Goal: Information Seeking & Learning: Learn about a topic

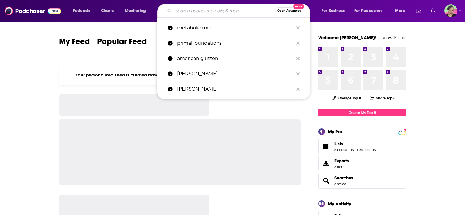
click at [240, 9] on input "Search podcasts, credits, & more..." at bounding box center [224, 10] width 101 height 9
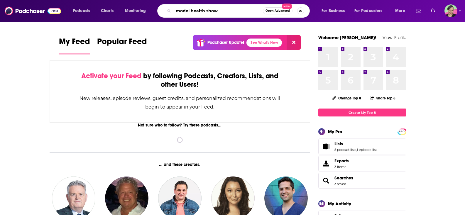
type input "model health show"
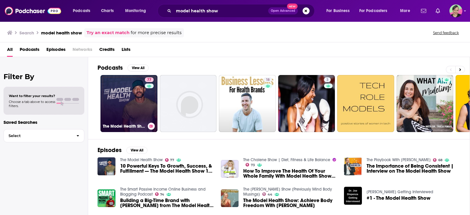
click at [124, 92] on link "77 The Model Health Show" at bounding box center [128, 103] width 57 height 57
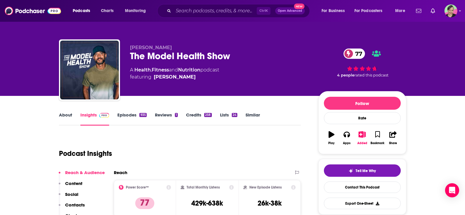
scroll to position [88, 0]
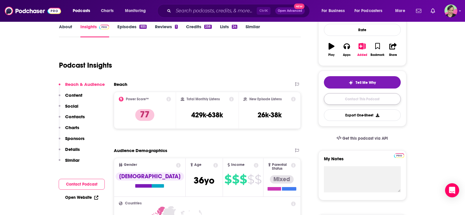
click at [366, 100] on link "Contact This Podcast" at bounding box center [362, 98] width 77 height 11
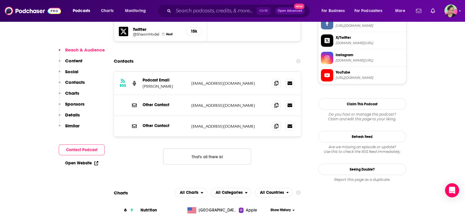
scroll to position [562, 0]
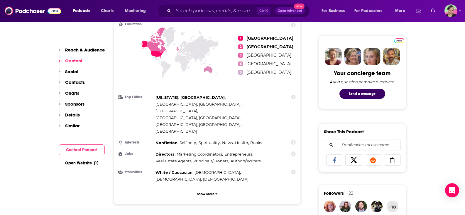
scroll to position [0, 0]
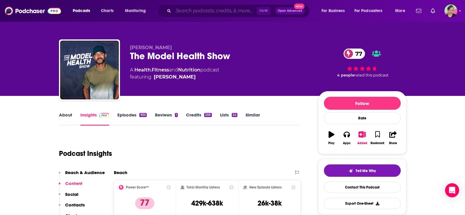
click at [204, 12] on input "Search podcasts, credits, & more..." at bounding box center [215, 10] width 83 height 9
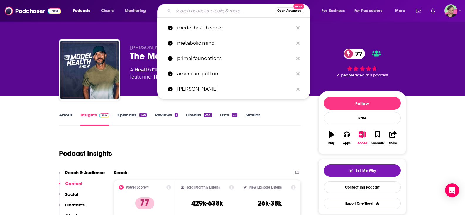
paste input "GLP-1 Hub Podcast"
type input "GLP-1 Hub Podcast"
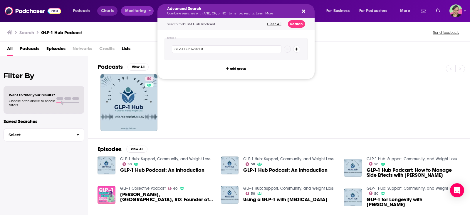
drag, startPoint x: 132, startPoint y: 8, endPoint x: 117, endPoint y: 12, distance: 15.1
click at [118, 27] on div "Search GLP-1 Hub Podcast Send feedback" at bounding box center [235, 31] width 470 height 20
drag, startPoint x: 212, startPoint y: 49, endPoint x: 163, endPoint y: 50, distance: 49.6
click at [162, 50] on div "Group 1 GLP-1 Hub Podcast add group" at bounding box center [235, 54] width 157 height 49
paste input "The Habit Thrive"
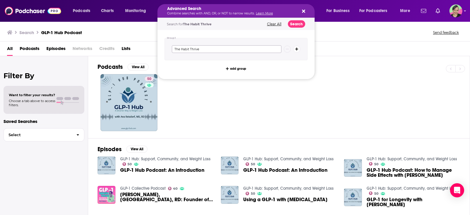
type input "The Habit Thrive"
click at [299, 22] on button "Search" at bounding box center [296, 23] width 17 height 7
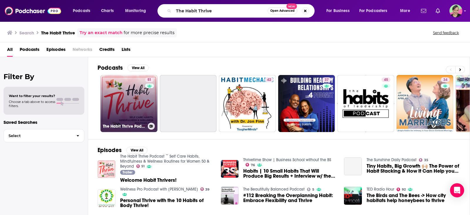
click at [126, 89] on link "51 The Habit Thrive Podcast ~ Self Care Habits, Mindfulness & Wellness Routines…" at bounding box center [128, 103] width 57 height 57
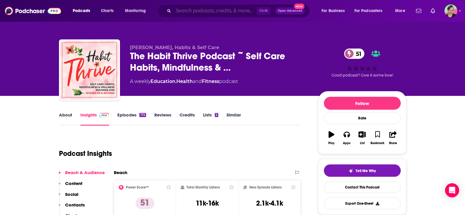
click at [199, 10] on input "Search podcasts, credits, & more..." at bounding box center [215, 10] width 83 height 9
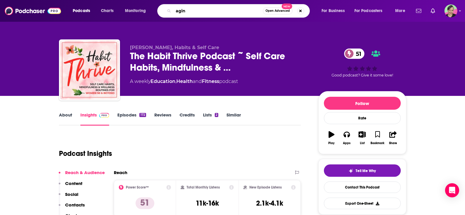
type input "aging"
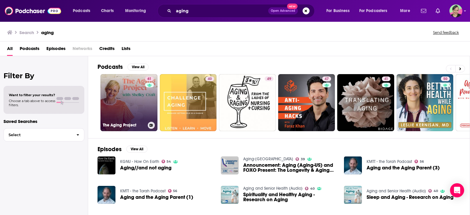
click at [127, 85] on link "61 The Aging Project" at bounding box center [128, 102] width 57 height 57
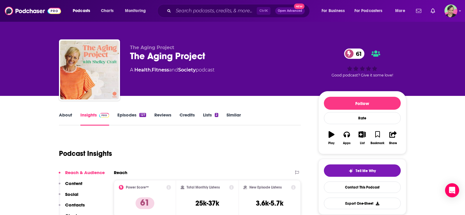
scroll to position [29, 0]
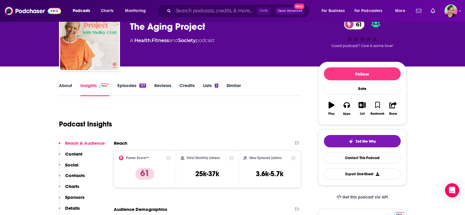
click at [70, 88] on link "About" at bounding box center [65, 90] width 13 height 14
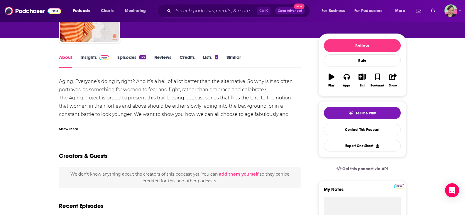
scroll to position [59, 0]
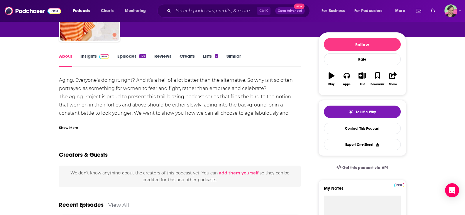
click at [95, 55] on link "Insights" at bounding box center [94, 60] width 29 height 14
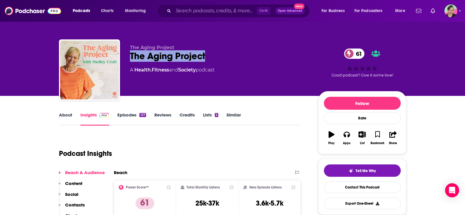
drag, startPoint x: 142, startPoint y: 58, endPoint x: 124, endPoint y: 56, distance: 18.0
click at [124, 56] on div "The Aging Project The Aging Project 61 A Health , Fitness and Society podcast 6…" at bounding box center [233, 70] width 348 height 63
copy h2 "The Aging Project"
drag, startPoint x: 374, startPoint y: 184, endPoint x: 366, endPoint y: 177, distance: 10.6
click at [374, 184] on link "Contact This Podcast" at bounding box center [362, 186] width 77 height 11
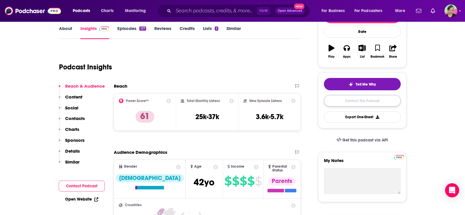
scroll to position [88, 0]
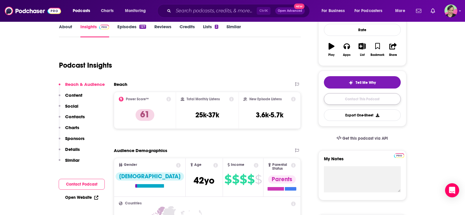
click at [354, 100] on link "Contact This Podcast" at bounding box center [362, 98] width 77 height 11
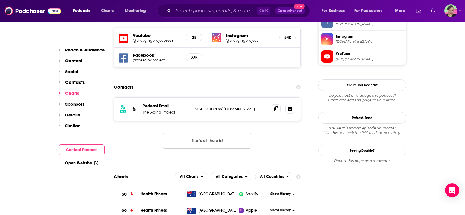
scroll to position [519, 0]
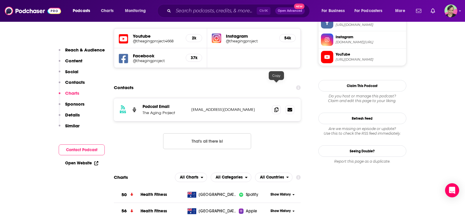
drag, startPoint x: 277, startPoint y: 86, endPoint x: 269, endPoint y: 84, distance: 8.3
click at [277, 107] on icon at bounding box center [277, 109] width 4 height 5
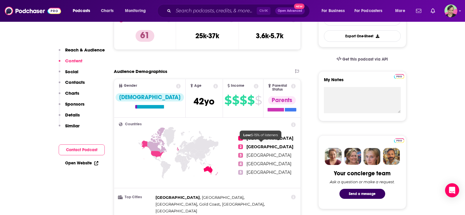
scroll to position [0, 0]
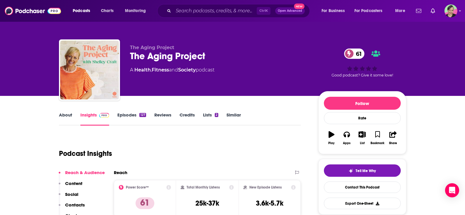
click at [231, 115] on link "Similar" at bounding box center [234, 119] width 14 height 14
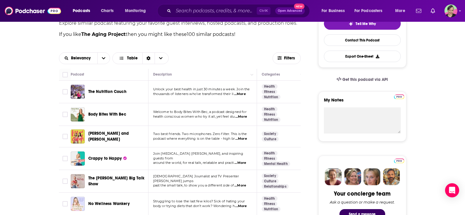
scroll to position [176, 0]
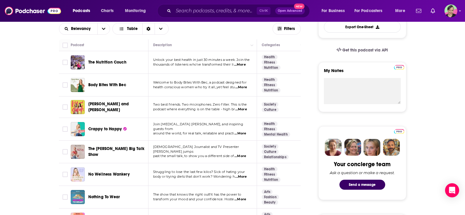
click at [107, 61] on span "The Nutrition Couch" at bounding box center [107, 62] width 38 height 5
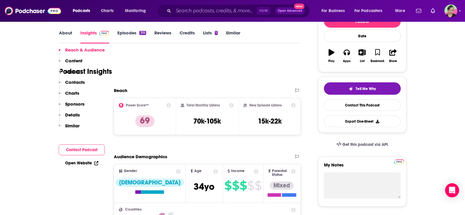
scroll to position [59, 0]
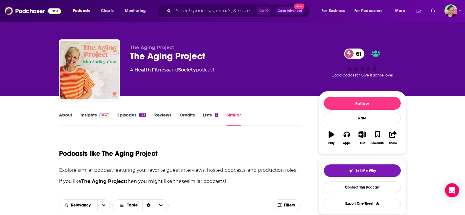
click at [63, 115] on link "About" at bounding box center [65, 119] width 13 height 14
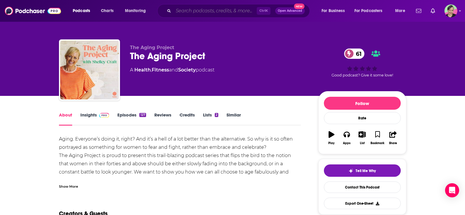
click at [200, 11] on input "Search podcasts, credits, & more..." at bounding box center [215, 10] width 83 height 9
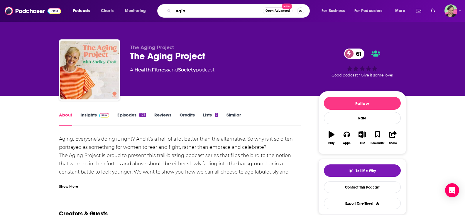
type input "aging"
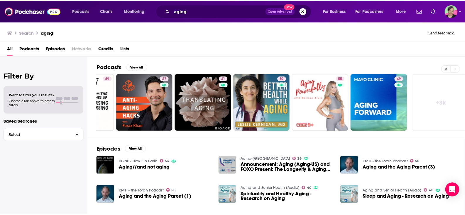
scroll to position [0, 167]
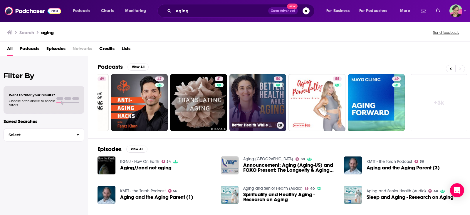
click at [259, 89] on link "50 Better Health While Aging" at bounding box center [257, 102] width 57 height 57
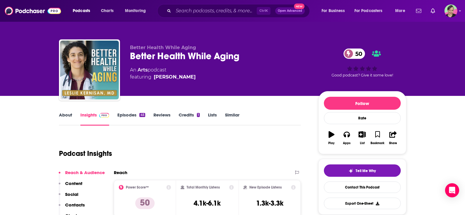
click at [63, 113] on link "About" at bounding box center [65, 119] width 13 height 14
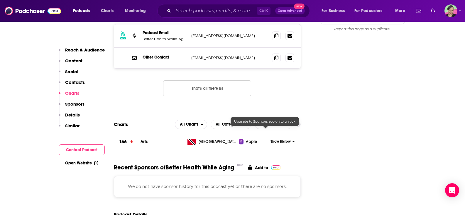
scroll to position [705, 0]
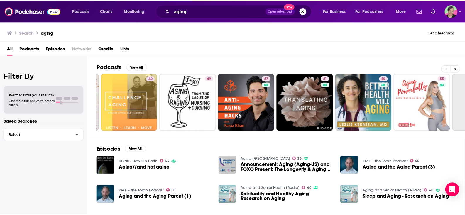
scroll to position [0, 167]
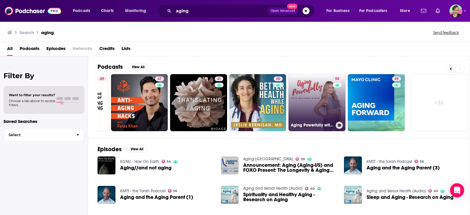
click at [322, 92] on link "55 Aging Powerfully with [PERSON_NAME]" at bounding box center [316, 102] width 57 height 57
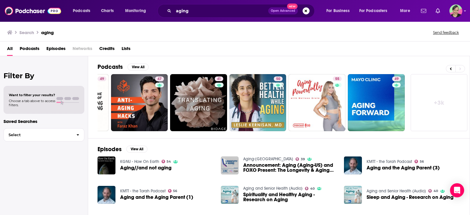
click at [443, 103] on link "+ 3k" at bounding box center [439, 102] width 57 height 57
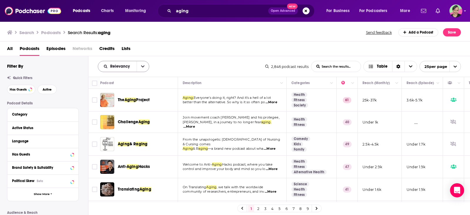
click at [146, 65] on button "open menu" at bounding box center [143, 66] width 12 height 11
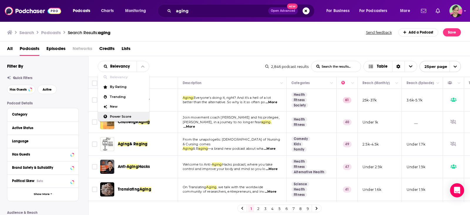
click at [130, 116] on span "Power Score" at bounding box center [127, 116] width 35 height 3
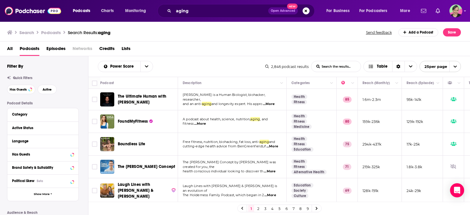
click at [194, 49] on div "All Podcasts Episodes Networks Credits Lists" at bounding box center [236, 50] width 458 height 12
click at [134, 120] on span "FoundMyFitness" at bounding box center [133, 121] width 30 height 5
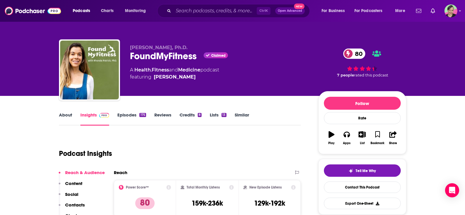
click at [121, 114] on link "Episodes 175" at bounding box center [131, 119] width 28 height 14
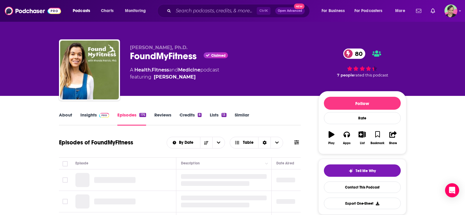
click at [298, 141] on icon at bounding box center [297, 142] width 5 height 4
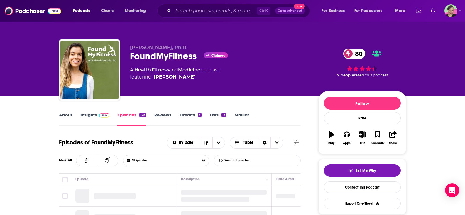
click at [253, 161] on input "List Search Input" at bounding box center [244, 160] width 61 height 11
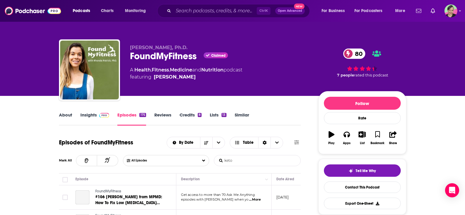
type input "keto"
click at [69, 116] on link "About" at bounding box center [65, 119] width 13 height 14
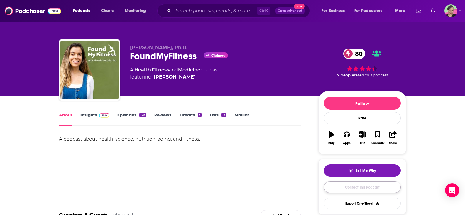
click at [371, 186] on link "Contact This Podcast" at bounding box center [362, 186] width 77 height 11
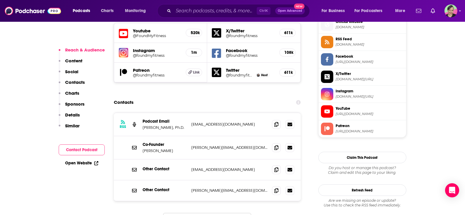
scroll to position [533, 0]
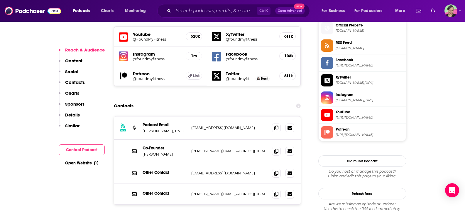
drag, startPoint x: 186, startPoint y: 91, endPoint x: 142, endPoint y: 89, distance: 44.4
click at [142, 116] on div "RSS Podcast Email [PERSON_NAME], Ph.D. [EMAIL_ADDRESS][DOMAIN_NAME] [EMAIL_ADDR…" at bounding box center [207, 127] width 187 height 23
copy p "[PERSON_NAME], Ph.D."
click at [277, 191] on icon at bounding box center [277, 193] width 4 height 5
click at [278, 123] on span at bounding box center [276, 127] width 9 height 9
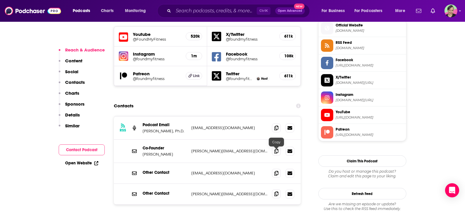
click at [276, 191] on icon at bounding box center [277, 193] width 4 height 5
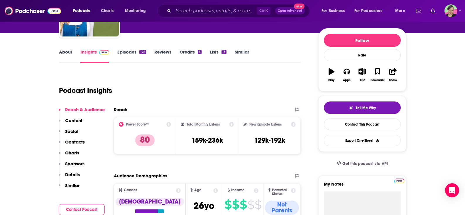
scroll to position [0, 0]
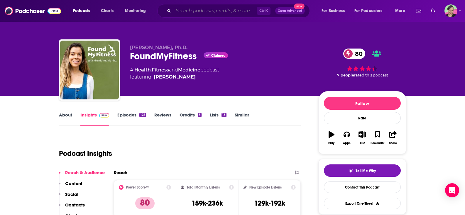
click at [203, 12] on input "Search podcasts, credits, & more..." at bounding box center [215, 10] width 83 height 9
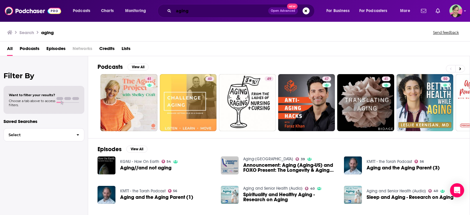
click at [204, 13] on input "aging" at bounding box center [221, 10] width 95 height 9
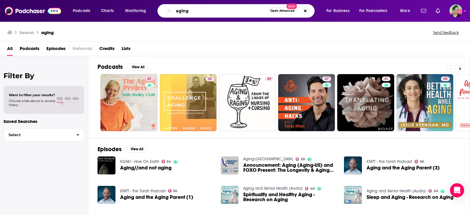
drag, startPoint x: 204, startPoint y: 13, endPoint x: 157, endPoint y: 10, distance: 47.1
click at [157, 10] on div "Podcasts Charts Monitoring aging Open Advanced New For Business For Podcasters …" at bounding box center [242, 11] width 347 height 14
type input "a"
type input "healthy aging"
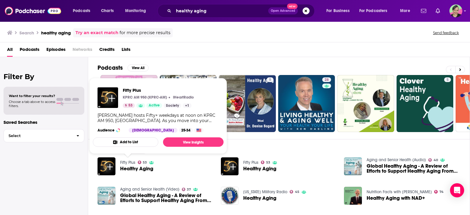
click at [125, 160] on link "Fifty Plus" at bounding box center [127, 162] width 15 height 5
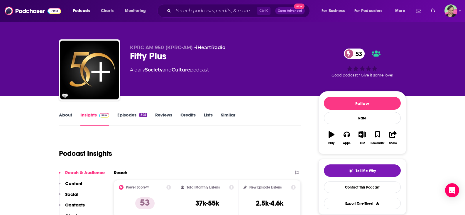
click at [66, 114] on link "About" at bounding box center [65, 119] width 13 height 14
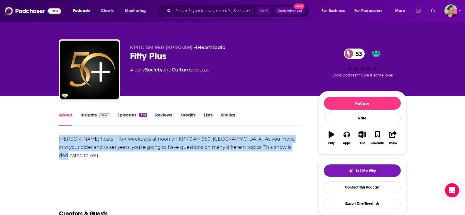
drag, startPoint x: 288, startPoint y: 153, endPoint x: 34, endPoint y: 137, distance: 255.1
click at [348, 187] on link "Contact This Podcast" at bounding box center [362, 186] width 77 height 11
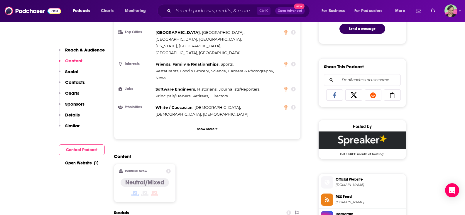
scroll to position [330, 0]
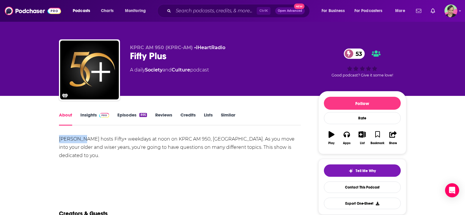
drag, startPoint x: 83, startPoint y: 137, endPoint x: 39, endPoint y: 136, distance: 44.7
copy div "[PERSON_NAME]"
click at [84, 115] on link "Insights" at bounding box center [94, 119] width 29 height 14
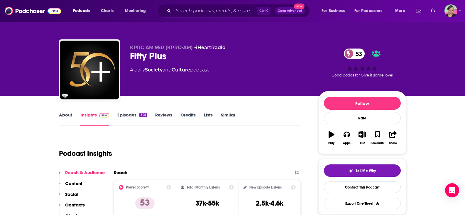
click at [130, 115] on link "Episodes 895" at bounding box center [131, 119] width 29 height 14
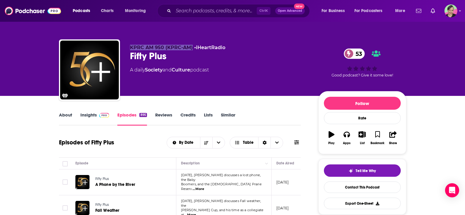
drag, startPoint x: 141, startPoint y: 46, endPoint x: 191, endPoint y: 46, distance: 50.2
click at [191, 46] on div "KPRC AM 950 (KPRC-AM) • iHeartRadio Fifty Plus 53 A daily Society and Culture p…" at bounding box center [233, 70] width 348 height 63
copy span "KPRC AM 950 (KPRC-AM)"
click at [361, 187] on link "Contact This Podcast" at bounding box center [362, 186] width 77 height 11
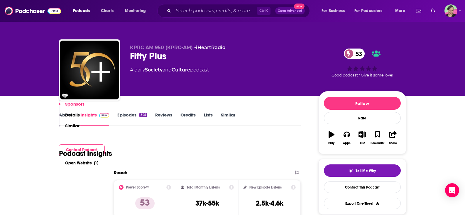
scroll to position [565, 0]
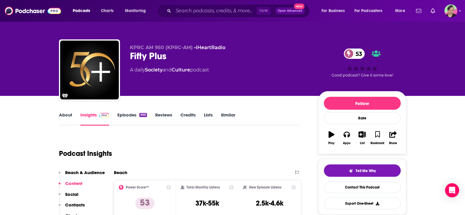
click at [228, 116] on link "Similar" at bounding box center [228, 119] width 14 height 14
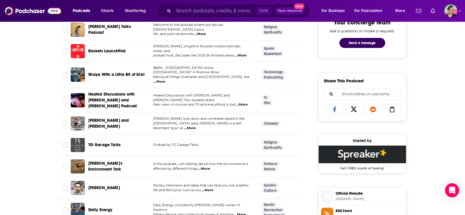
scroll to position [323, 0]
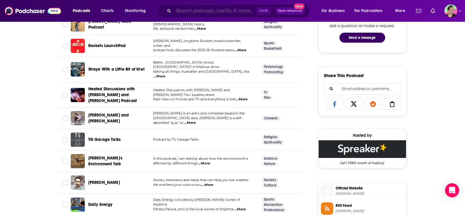
click at [190, 8] on input "Search podcasts, credits, & more..." at bounding box center [215, 10] width 83 height 9
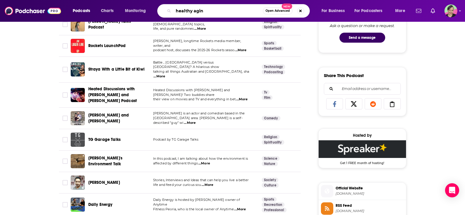
type input "healthy aging"
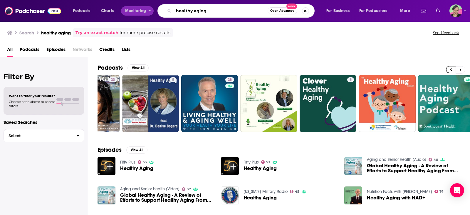
drag, startPoint x: 194, startPoint y: 11, endPoint x: 127, endPoint y: 9, distance: 67.6
click at [128, 8] on div "Podcasts Charts Monitoring healthy aging Open Advanced New For Business For Pod…" at bounding box center [242, 11] width 347 height 14
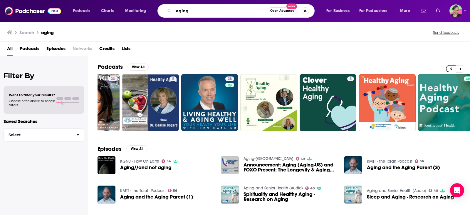
drag, startPoint x: 202, startPoint y: 11, endPoint x: 158, endPoint y: 14, distance: 43.5
click at [158, 14] on div "aging Open Advanced New" at bounding box center [235, 11] width 157 height 14
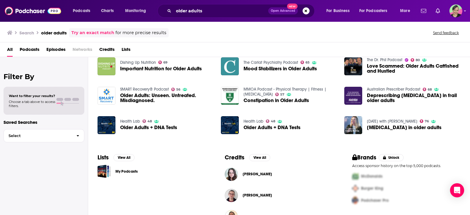
scroll to position [117, 0]
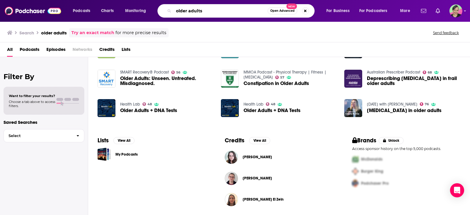
drag, startPoint x: 188, startPoint y: 11, endPoint x: 218, endPoint y: 13, distance: 30.0
click at [218, 13] on input "older adults" at bounding box center [221, 10] width 94 height 9
type input "older muscle"
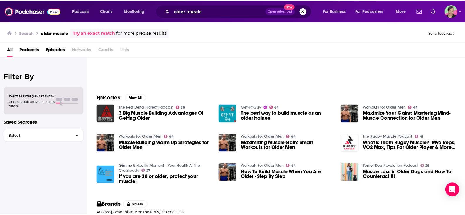
scroll to position [59, 0]
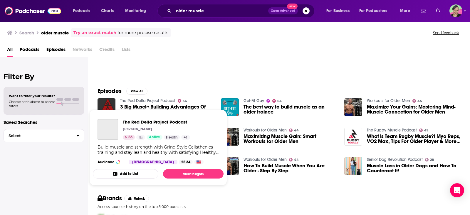
click at [157, 99] on link "The Red Delta Project Podcast" at bounding box center [147, 100] width 55 height 5
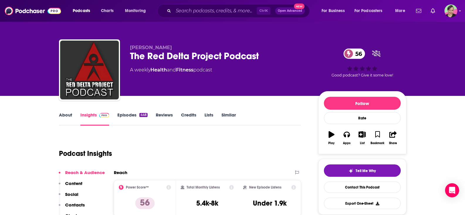
scroll to position [29, 0]
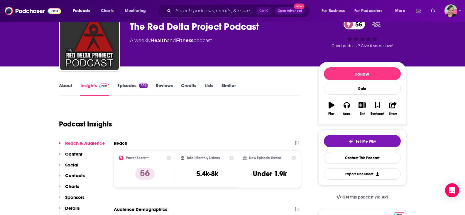
click at [68, 87] on link "About" at bounding box center [65, 90] width 13 height 14
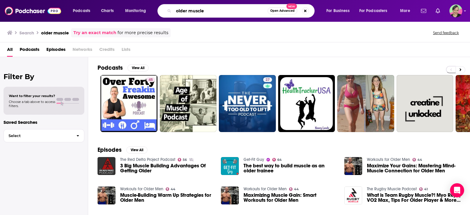
drag, startPoint x: 209, startPoint y: 12, endPoint x: 187, endPoint y: 11, distance: 22.0
click at [187, 11] on input "older muscle" at bounding box center [221, 10] width 94 height 9
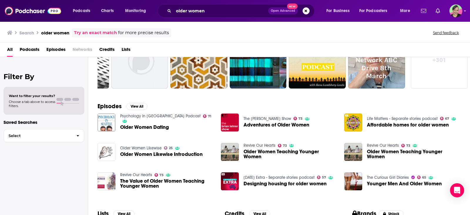
scroll to position [44, 0]
click at [216, 15] on input "older women" at bounding box center [221, 10] width 95 height 9
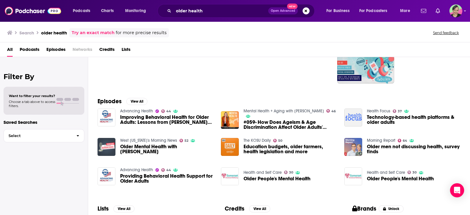
scroll to position [59, 0]
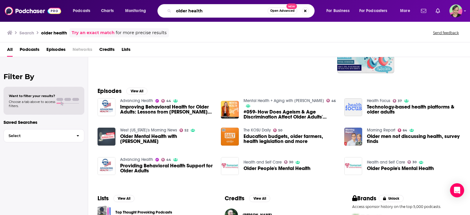
drag, startPoint x: 213, startPoint y: 8, endPoint x: 162, endPoint y: 8, distance: 50.8
click at [162, 8] on div "older health Open Advanced New" at bounding box center [235, 11] width 157 height 14
type input "older women fitness"
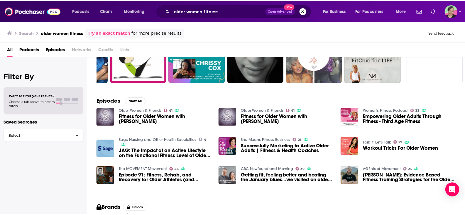
scroll to position [59, 0]
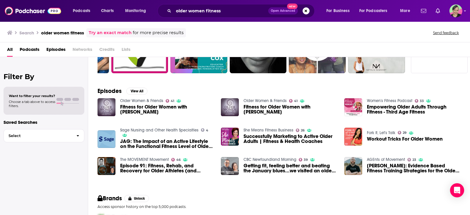
click at [0, 163] on div "Filter By Want to filter your results? Choose a tab above to access filters. Sa…" at bounding box center [44, 164] width 88 height 215
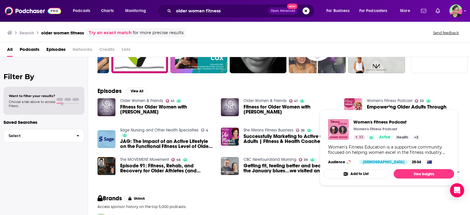
click at [385, 99] on link "Women's Fitness Podcast" at bounding box center [390, 100] width 46 height 5
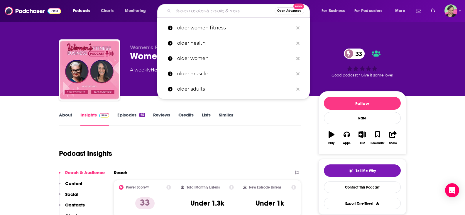
click at [205, 12] on input "Search podcasts, credits, & more..." at bounding box center [224, 10] width 101 height 9
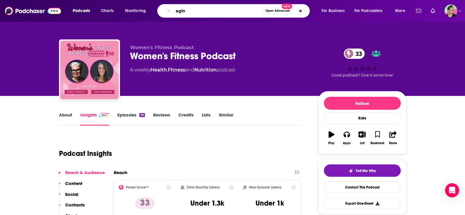
type input "aging"
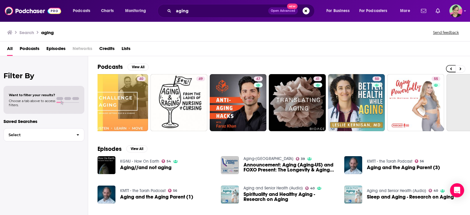
scroll to position [0, 167]
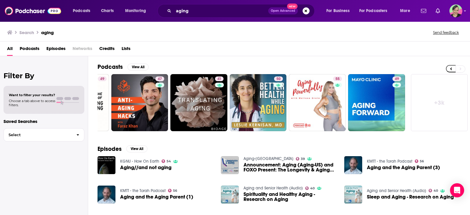
click at [441, 101] on link "+ 3k" at bounding box center [439, 102] width 57 height 57
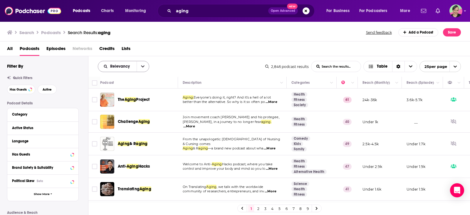
click at [141, 64] on button "open menu" at bounding box center [143, 66] width 12 height 11
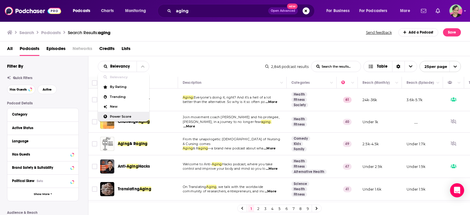
click at [117, 115] on span "Power Score" at bounding box center [127, 116] width 35 height 3
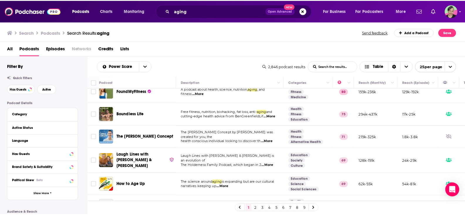
scroll to position [59, 0]
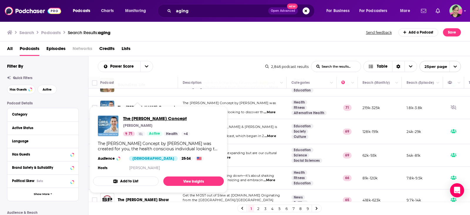
click at [130, 118] on span "The [PERSON_NAME] Concept" at bounding box center [156, 118] width 67 height 6
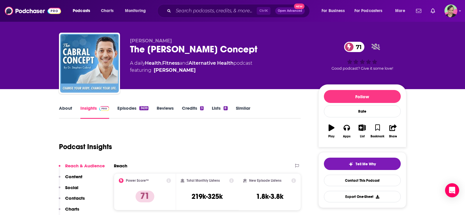
scroll to position [29, 0]
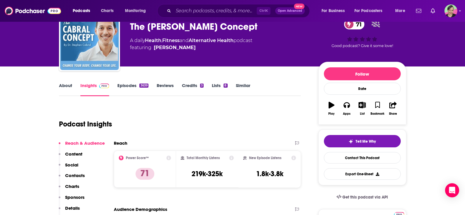
click at [66, 88] on link "About" at bounding box center [65, 90] width 13 height 14
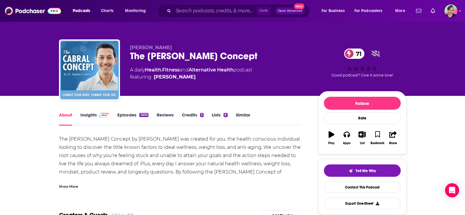
scroll to position [29, 0]
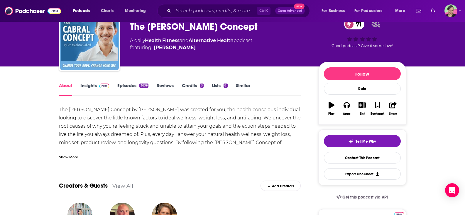
click at [129, 83] on link "Episodes 3639" at bounding box center [132, 90] width 31 height 14
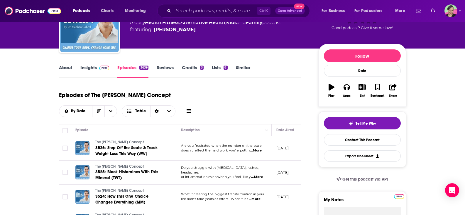
scroll to position [59, 0]
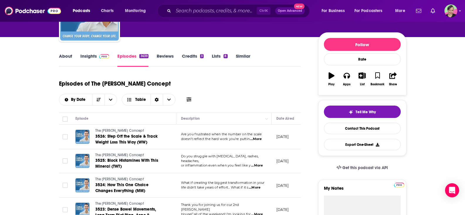
click at [191, 97] on icon at bounding box center [189, 99] width 5 height 4
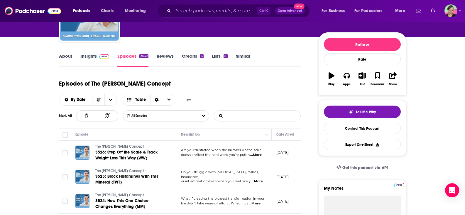
click at [270, 110] on input "List Search Input" at bounding box center [244, 115] width 61 height 11
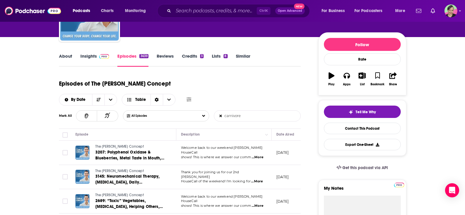
type input "carnivore"
click at [260, 155] on span "...More" at bounding box center [258, 157] width 12 height 5
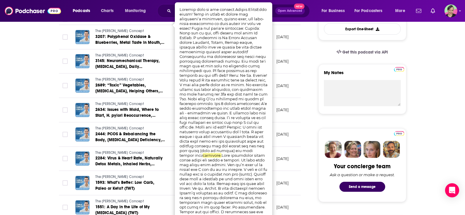
scroll to position [176, 0]
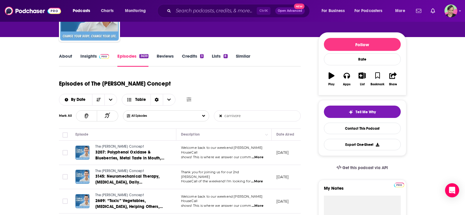
scroll to position [0, 0]
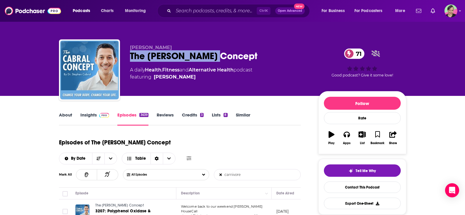
drag, startPoint x: 174, startPoint y: 52, endPoint x: 128, endPoint y: 58, distance: 47.1
click at [128, 58] on div "Dr. Stephen Cabral The Cabral Concept 71 A daily Health , Fitness and Alternati…" at bounding box center [233, 70] width 348 height 63
copy h2 "The [PERSON_NAME] Concept"
click at [65, 113] on link "About" at bounding box center [65, 119] width 13 height 14
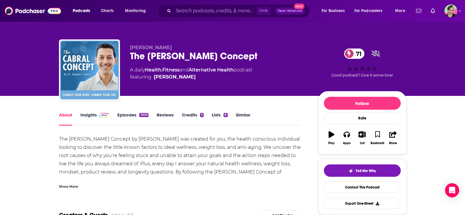
drag, startPoint x: 181, startPoint y: 46, endPoint x: 130, endPoint y: 46, distance: 50.8
click at [130, 46] on p "Dr. Stephen Cabral" at bounding box center [219, 48] width 179 height 6
copy span "Dr. Stephen Cabral"
click at [363, 185] on link "Contact This Podcast" at bounding box center [362, 186] width 77 height 11
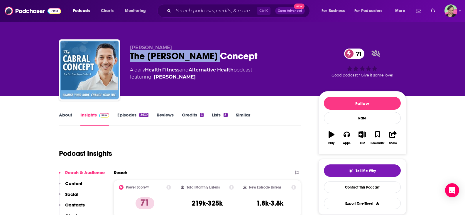
drag, startPoint x: 200, startPoint y: 53, endPoint x: 124, endPoint y: 52, distance: 76.1
click at [124, 52] on div "Dr. Stephen Cabral The Cabral Concept 71 A daily Health , Fitness and Alternati…" at bounding box center [233, 70] width 348 height 63
copy h2 "The [PERSON_NAME] Concept"
click at [69, 115] on link "About" at bounding box center [65, 119] width 13 height 14
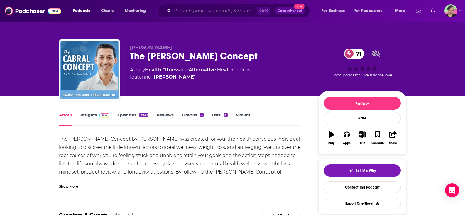
click at [191, 14] on input "Search podcasts, credits, & more..." at bounding box center [215, 10] width 83 height 9
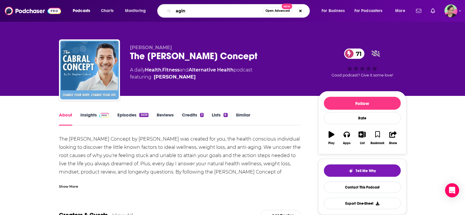
type input "aging"
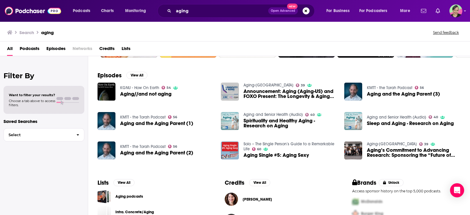
scroll to position [117, 0]
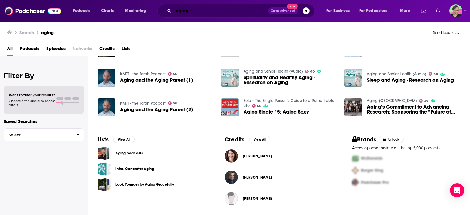
drag, startPoint x: 206, startPoint y: 11, endPoint x: 130, endPoint y: 8, distance: 75.6
click at [130, 8] on div "Podcasts Charts Monitoring aging Open Advanced New For Business For Podcasters …" at bounding box center [242, 11] width 347 height 14
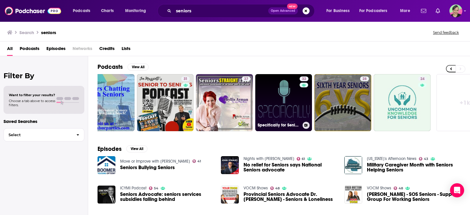
scroll to position [0, 167]
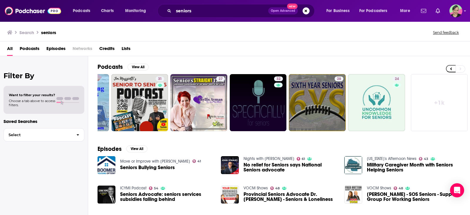
click at [437, 107] on link "+ 1k" at bounding box center [439, 102] width 57 height 57
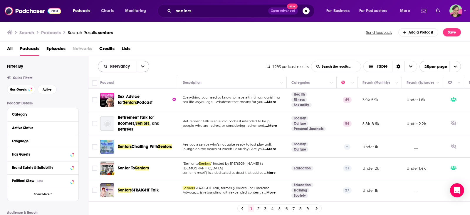
click at [141, 65] on icon "open menu" at bounding box center [143, 66] width 4 height 4
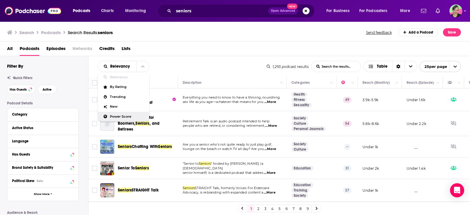
click at [124, 115] on span "Power Score" at bounding box center [127, 116] width 35 height 3
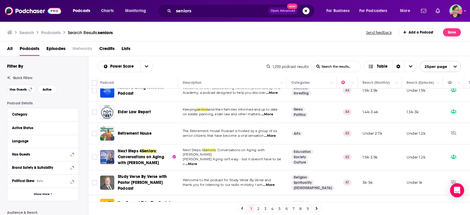
scroll to position [323, 0]
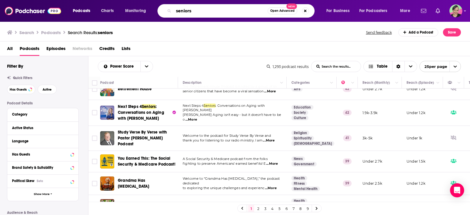
drag, startPoint x: 200, startPoint y: 10, endPoint x: 148, endPoint y: 8, distance: 51.7
click at [148, 8] on div "Podcasts Charts Monitoring seniors Open Advanced New For Business For Podcaster…" at bounding box center [242, 11] width 347 height 14
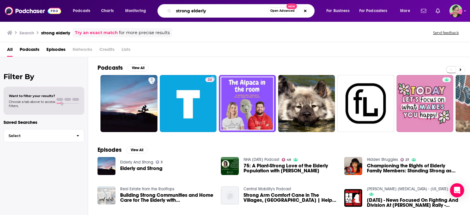
drag, startPoint x: 190, startPoint y: 12, endPoint x: 234, endPoint y: 15, distance: 44.2
click at [234, 15] on input "strong elderly" at bounding box center [221, 10] width 94 height 9
click at [214, 9] on input "strong elderly" at bounding box center [221, 10] width 94 height 9
drag, startPoint x: 214, startPoint y: 9, endPoint x: 114, endPoint y: 9, distance: 100.7
click at [114, 9] on div "Podcasts Charts Monitoring strong elderly Open Advanced New For Business For Po…" at bounding box center [242, 11] width 347 height 14
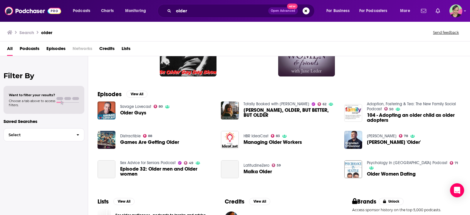
scroll to position [59, 0]
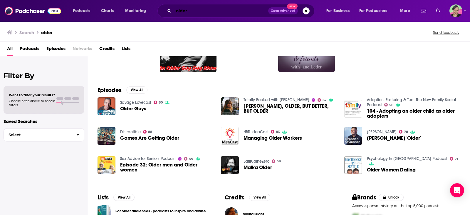
click at [201, 11] on input "older" at bounding box center [221, 10] width 95 height 9
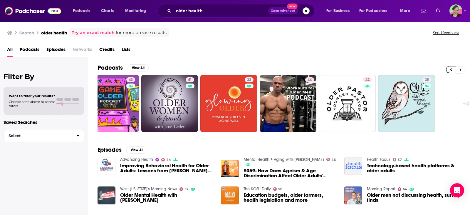
scroll to position [0, 167]
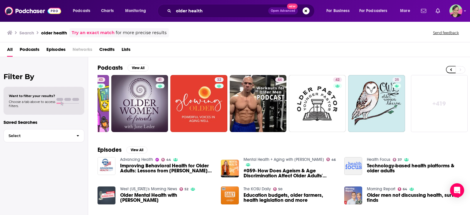
click at [440, 105] on link "+ 419" at bounding box center [439, 103] width 57 height 57
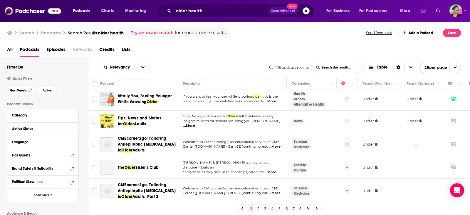
scroll to position [452, 0]
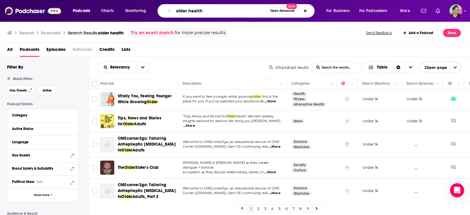
drag, startPoint x: 127, startPoint y: 6, endPoint x: 123, endPoint y: 6, distance: 4.1
click at [123, 6] on div "Podcasts Charts Monitoring older health Open Advanced New For Business For Podc…" at bounding box center [242, 11] width 347 height 14
type input "s"
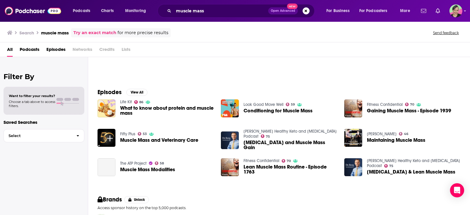
scroll to position [59, 0]
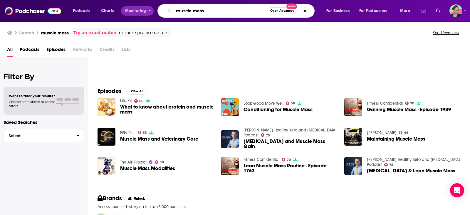
drag, startPoint x: 165, startPoint y: 10, endPoint x: 147, endPoint y: 12, distance: 18.3
click at [147, 12] on div "Podcasts Charts Monitoring muscle mass Open Advanced New For Business For Podca…" at bounding box center [242, 11] width 347 height 14
type input "glp-1"
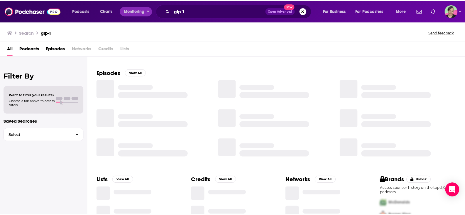
scroll to position [59, 0]
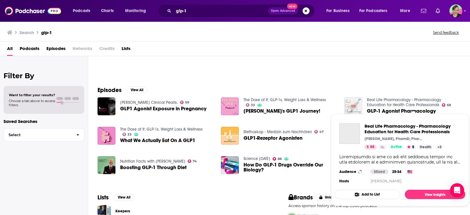
click at [384, 100] on link "Real Life Pharmacology - Pharmacology Education for Health Care Professionals" at bounding box center [404, 102] width 74 height 10
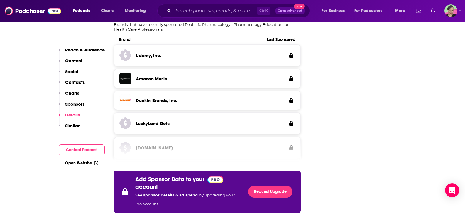
scroll to position [998, 0]
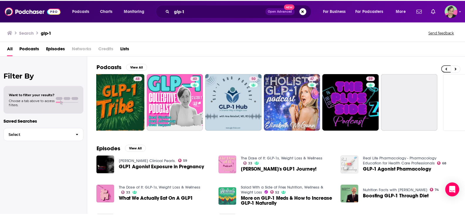
scroll to position [0, 167]
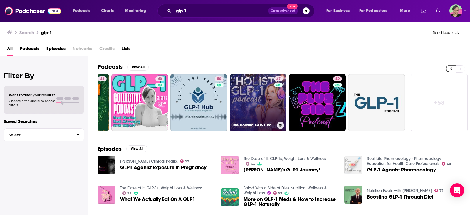
click at [259, 87] on link "47 The Holistic GLP-1 Podcast with Elizabeth McGann" at bounding box center [258, 102] width 57 height 57
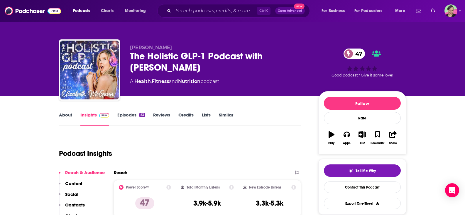
click at [67, 114] on link "About" at bounding box center [65, 119] width 13 height 14
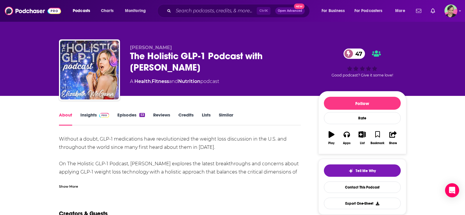
click at [119, 114] on link "Episodes 53" at bounding box center [130, 119] width 27 height 14
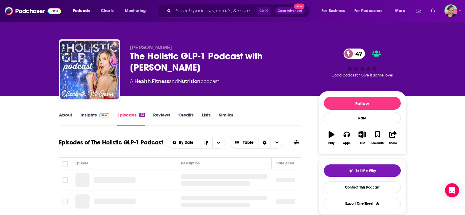
click at [297, 143] on icon at bounding box center [297, 142] width 5 height 5
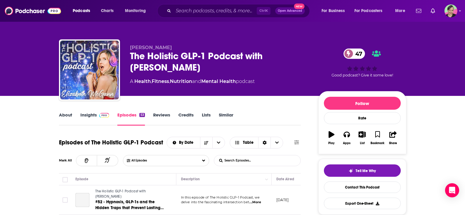
click at [271, 159] on input "List Search Input" at bounding box center [244, 160] width 61 height 11
type input "keto"
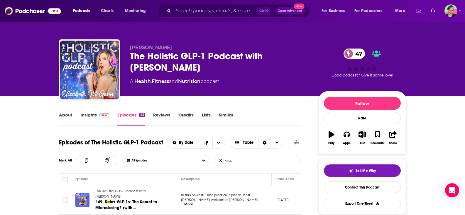
click at [69, 116] on link "About" at bounding box center [65, 119] width 13 height 14
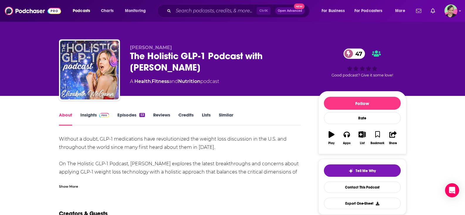
click at [89, 115] on link "Insights" at bounding box center [94, 119] width 29 height 14
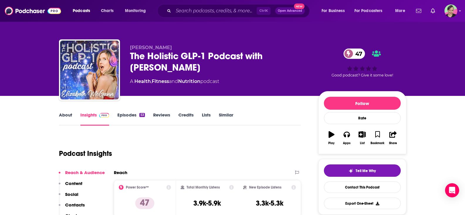
drag, startPoint x: 205, startPoint y: 68, endPoint x: 127, endPoint y: 56, distance: 78.4
click at [127, 56] on div "Elizabeth McGann The Holistic GLP-1 Podcast with Elizabeth McGann 47 A Health ,…" at bounding box center [233, 70] width 348 height 63
copy h2 "The Holistic GLP-1 Podcast with Elizabeth McGann"
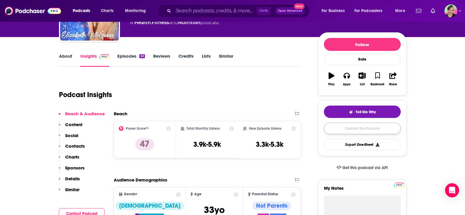
click at [378, 129] on link "Contact This Podcast" at bounding box center [362, 127] width 77 height 11
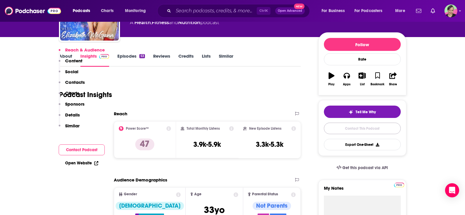
scroll to position [487, 0]
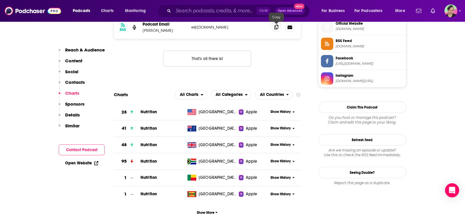
click at [278, 27] on icon at bounding box center [277, 27] width 4 height 5
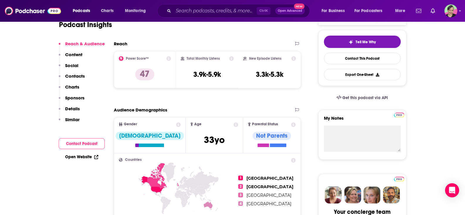
scroll to position [47, 0]
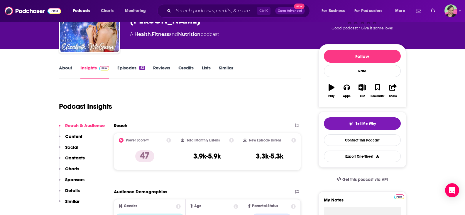
click at [228, 67] on link "Similar" at bounding box center [226, 72] width 14 height 14
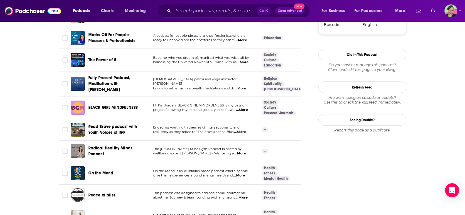
scroll to position [675, 0]
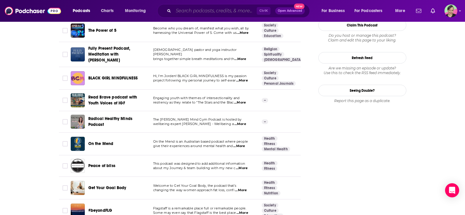
click at [193, 11] on input "Search podcasts, credits, & more..." at bounding box center [215, 10] width 83 height 9
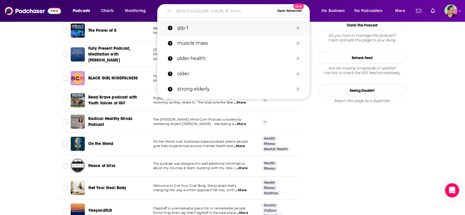
click at [189, 28] on p "glp-1" at bounding box center [235, 27] width 116 height 15
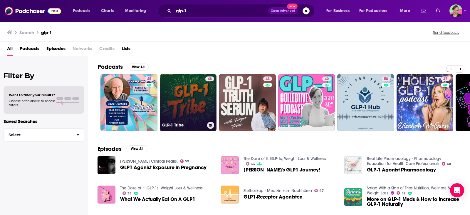
click at [202, 99] on link "48 GLP-1 Tribe" at bounding box center [188, 102] width 57 height 57
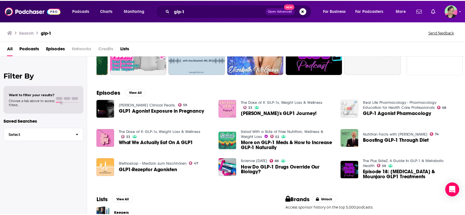
scroll to position [59, 0]
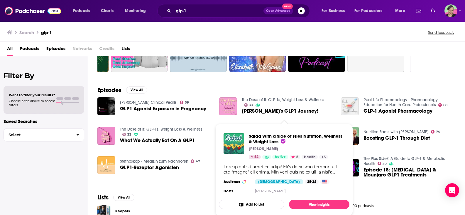
click at [262, 130] on div "Salad With a Side of Fries Nutrition, Wellness & Weight Loss Jenn Trepeck 52 Ac…" at bounding box center [284, 163] width 131 height 71
click at [262, 139] on span "Salad With a Side of Fries Nutrition, Wellness & Weight Loss" at bounding box center [296, 138] width 94 height 11
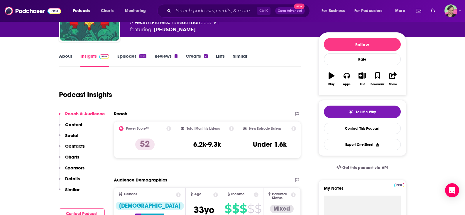
scroll to position [29, 0]
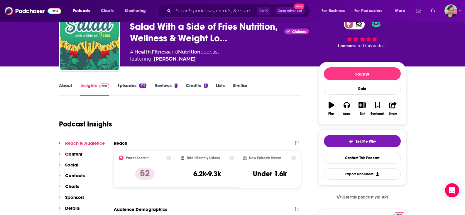
click at [67, 86] on link "About" at bounding box center [65, 90] width 13 height 14
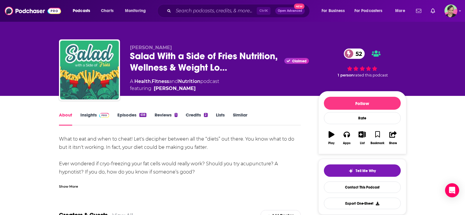
scroll to position [29, 0]
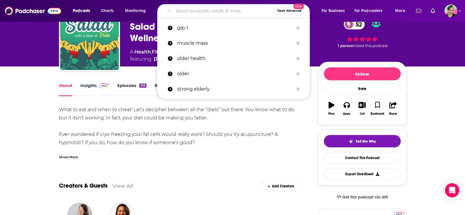
click at [199, 13] on input "Search podcasts, credits, & more..." at bounding box center [224, 10] width 101 height 9
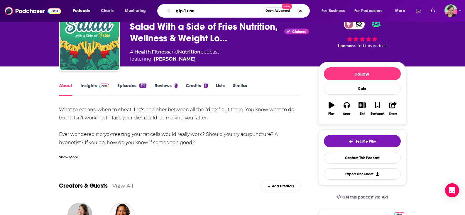
type input "glp-1 user"
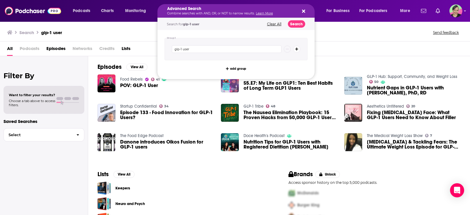
drag, startPoint x: 186, startPoint y: 11, endPoint x: 244, endPoint y: 18, distance: 58.6
click at [40, 25] on div "Search glp-1 user Send feedback" at bounding box center [235, 31] width 470 height 20
drag, startPoint x: 203, startPoint y: 12, endPoint x: 172, endPoint y: 9, distance: 31.5
click at [28, 10] on img at bounding box center [33, 10] width 56 height 11
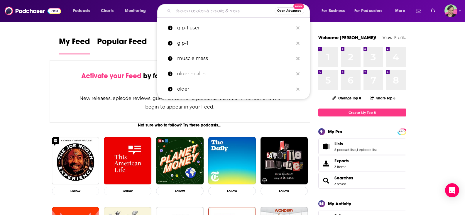
click at [203, 12] on input "Search podcasts, credits, & more..." at bounding box center [224, 10] width 101 height 9
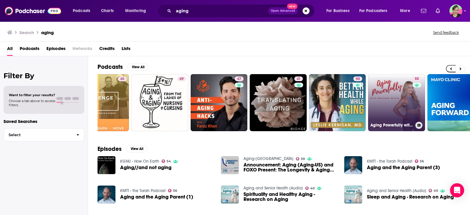
scroll to position [0, 167]
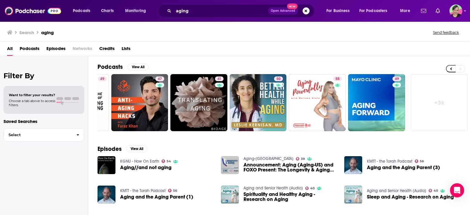
click at [435, 102] on link "+ 3k" at bounding box center [439, 102] width 57 height 57
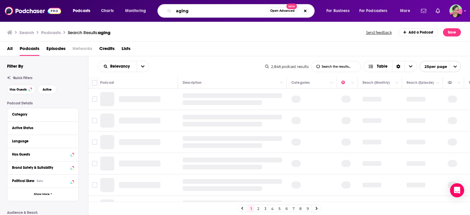
drag, startPoint x: 181, startPoint y: 10, endPoint x: 199, endPoint y: 15, distance: 19.3
click at [199, 14] on input "aging" at bounding box center [221, 10] width 94 height 9
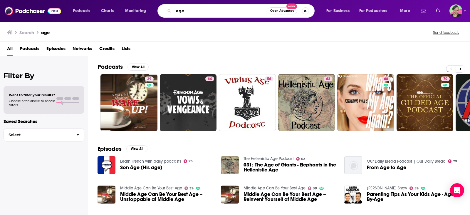
drag, startPoint x: 190, startPoint y: 12, endPoint x: 158, endPoint y: 11, distance: 31.7
click at [158, 11] on div "age Open Advanced New" at bounding box center [235, 11] width 157 height 14
type input "getting older"
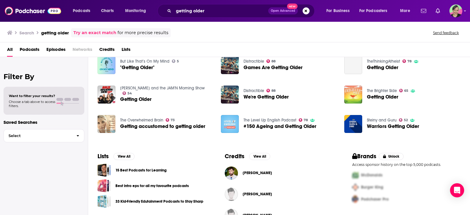
scroll to position [88, 0]
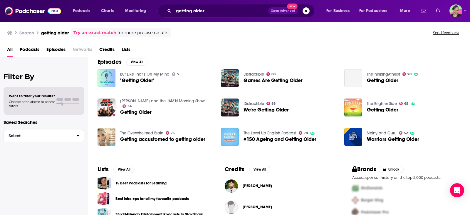
click at [388, 102] on link "The Brighter Side" at bounding box center [382, 103] width 30 height 5
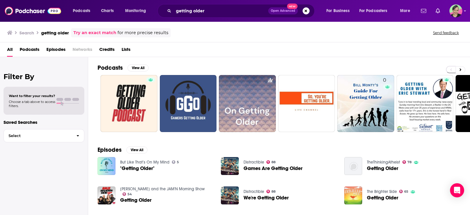
scroll to position [117, 0]
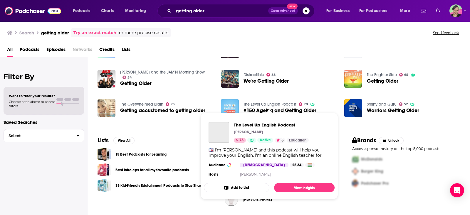
click at [256, 102] on link "The Level Up English Podcast" at bounding box center [269, 104] width 53 height 5
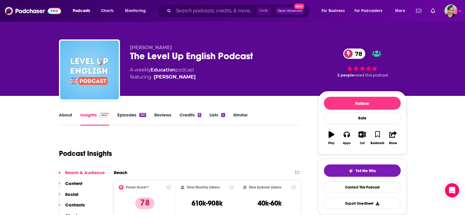
click at [66, 114] on link "About" at bounding box center [65, 119] width 13 height 14
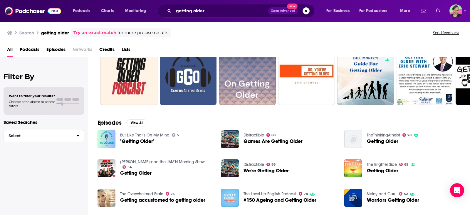
scroll to position [88, 0]
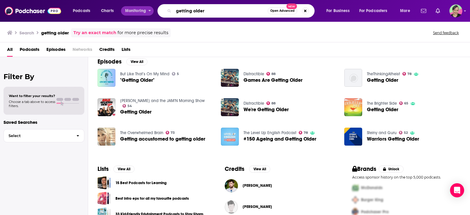
drag, startPoint x: 176, startPoint y: 9, endPoint x: 144, endPoint y: 7, distance: 32.4
click at [144, 7] on div "Podcasts Charts Monitoring getting older Open Advanced New For Business For Pod…" at bounding box center [242, 11] width 347 height 14
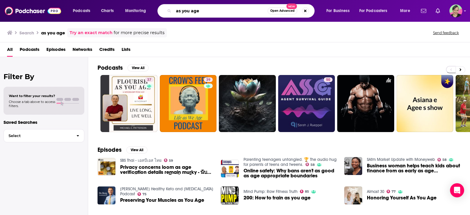
drag, startPoint x: 169, startPoint y: 11, endPoint x: 158, endPoint y: 11, distance: 11.5
click at [158, 11] on div "as you age Open Advanced New" at bounding box center [235, 11] width 157 height 14
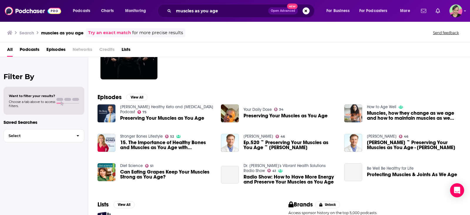
scroll to position [59, 0]
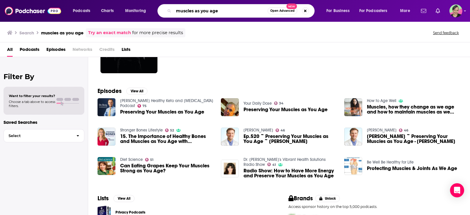
drag, startPoint x: 168, startPoint y: 3, endPoint x: 83, endPoint y: -2, distance: 84.4
click at [83, 0] on html "Podcasts Charts Monitoring muscles as you age Open Advanced New For Business Fo…" at bounding box center [235, 107] width 470 height 215
type input "get stronger"
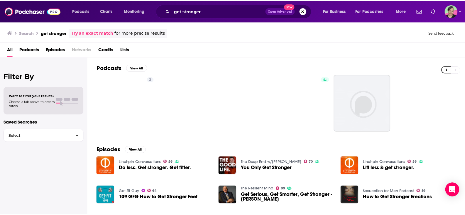
scroll to position [0, 167]
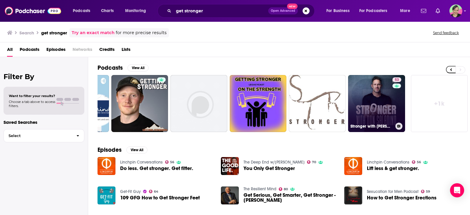
click at [372, 84] on link "53 Stronger with Don Saladino" at bounding box center [376, 103] width 57 height 57
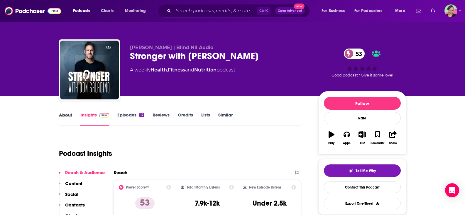
click at [73, 112] on div "About" at bounding box center [69, 119] width 21 height 14
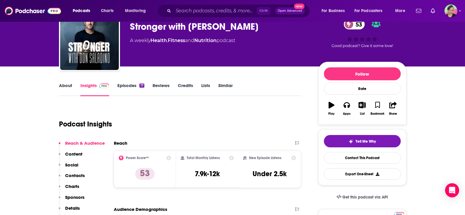
click at [69, 85] on link "About" at bounding box center [65, 90] width 13 height 14
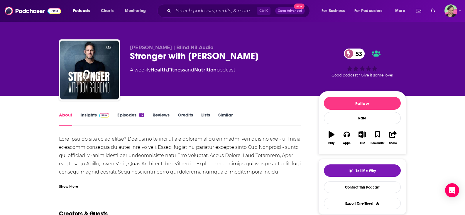
click at [71, 188] on div "Show More" at bounding box center [68, 186] width 19 height 6
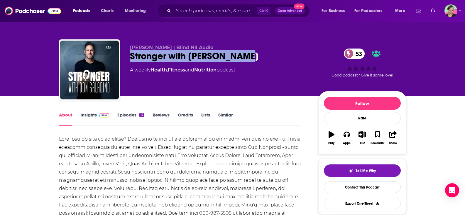
drag, startPoint x: 258, startPoint y: 56, endPoint x: 126, endPoint y: 55, distance: 131.6
click at [126, 55] on div "Don Saladino | Blind Nil Audio Stronger with Don Saladino 53 A weekly Health , …" at bounding box center [233, 70] width 348 height 63
copy h1 "Stronger with Don Saladino"
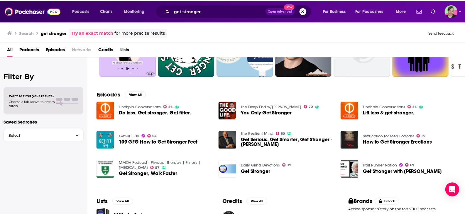
scroll to position [59, 0]
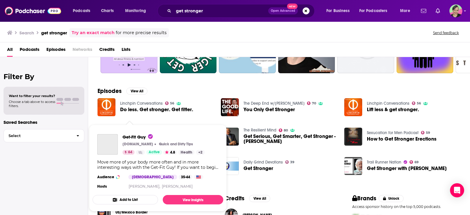
click at [134, 132] on div "Get-Fit Guy QuickAndDirtyTips.com Quick and Dirty Tips 64 Active 4.8 Health + 2…" at bounding box center [158, 161] width 131 height 65
click at [133, 137] on span "Get-Fit Guy" at bounding box center [137, 137] width 30 height 6
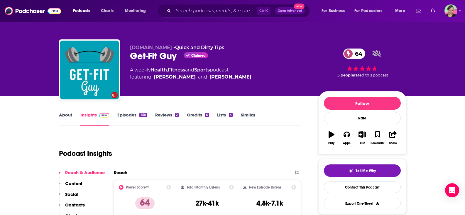
click at [67, 114] on link "About" at bounding box center [65, 119] width 13 height 14
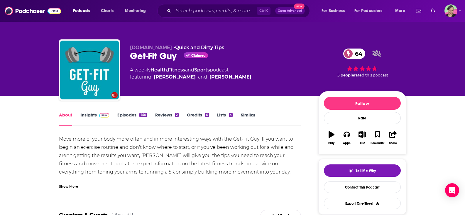
scroll to position [29, 0]
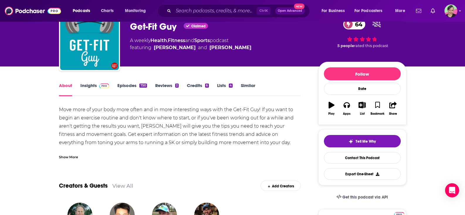
click at [73, 156] on div "Show More" at bounding box center [68, 157] width 19 height 6
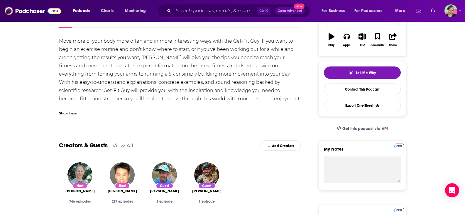
scroll to position [0, 0]
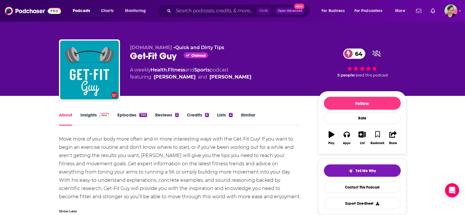
click at [93, 114] on link "Insights" at bounding box center [94, 119] width 29 height 14
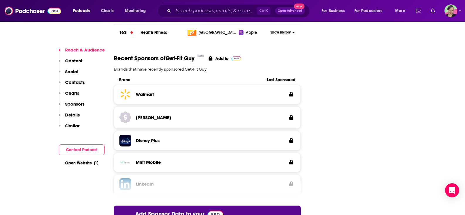
scroll to position [998, 0]
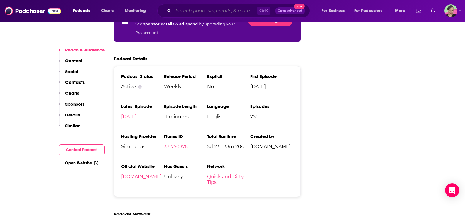
click at [207, 7] on input "Search podcasts, credits, & more..." at bounding box center [215, 10] width 83 height 9
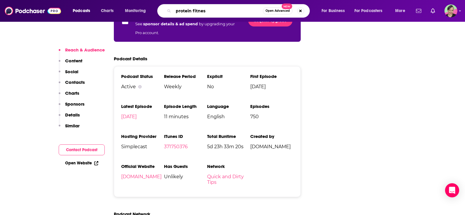
type input "protein fitness"
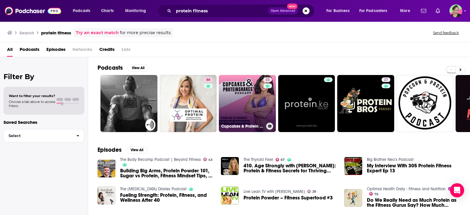
click at [244, 90] on link "33 Cupcakes & Protein Shakes" at bounding box center [247, 103] width 57 height 57
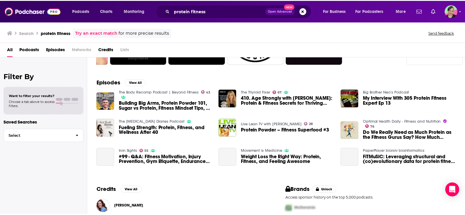
scroll to position [88, 0]
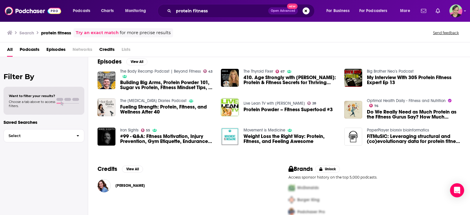
click at [405, 102] on link "Optimal Health Daily - Fitness and Nutrition" at bounding box center [406, 100] width 79 height 5
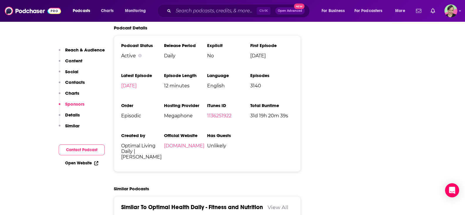
scroll to position [1087, 0]
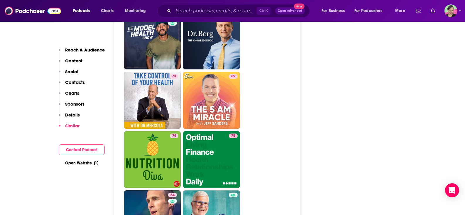
scroll to position [1410, 0]
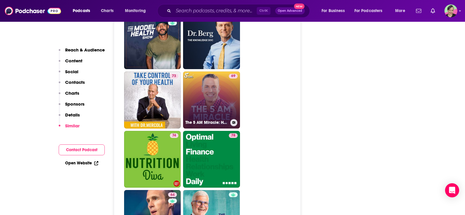
click at [211, 71] on link "69 The 5 AM Miracle: Healthy Productivity for High Achievers" at bounding box center [211, 99] width 57 height 57
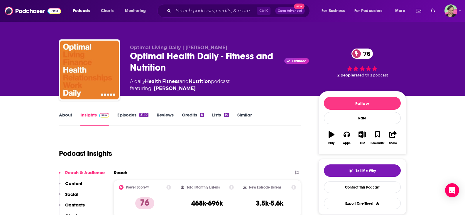
type input "https://www.podchaser.com/podcasts/optimal-health-daily-fitness-a-15521"
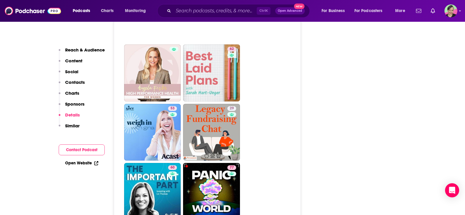
scroll to position [1938, 0]
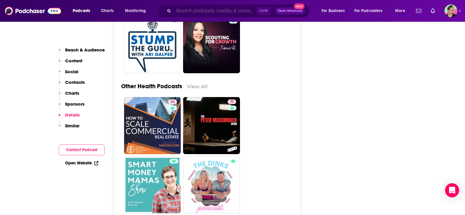
click at [194, 9] on input "Search podcasts, credits, & more..." at bounding box center [215, 10] width 83 height 9
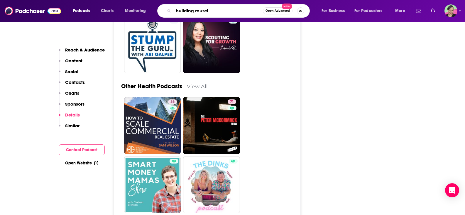
type input "building muscle"
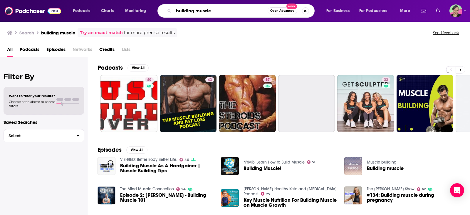
drag, startPoint x: 225, startPoint y: 11, endPoint x: 154, endPoint y: 7, distance: 71.5
click at [154, 7] on div "Podcasts Charts Monitoring building muscle Open Advanced New For Business For P…" at bounding box center [242, 11] width 347 height 14
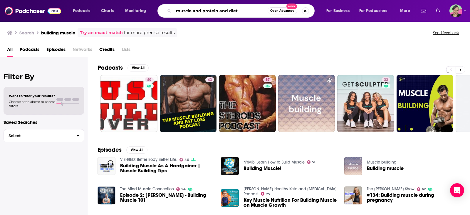
type input "muscle and protein and diet"
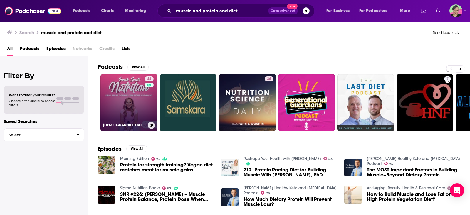
click at [123, 87] on link "42 Female Sports Nutrition: Sports Performance, Build Muscle, High Protein, Mea…" at bounding box center [128, 102] width 57 height 57
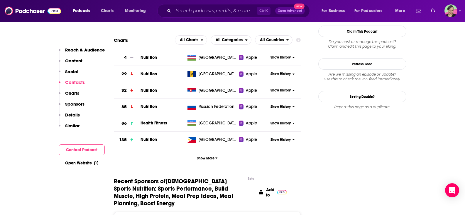
scroll to position [705, 0]
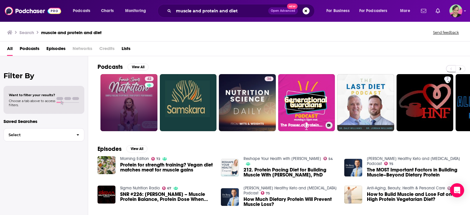
click at [125, 94] on link "42" at bounding box center [128, 102] width 57 height 57
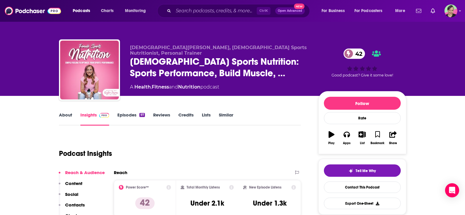
click at [225, 113] on link "Similar" at bounding box center [226, 119] width 14 height 14
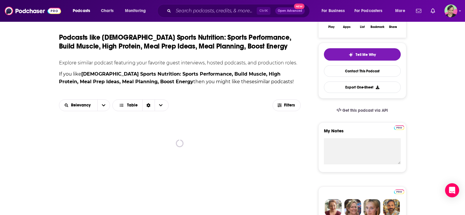
scroll to position [147, 0]
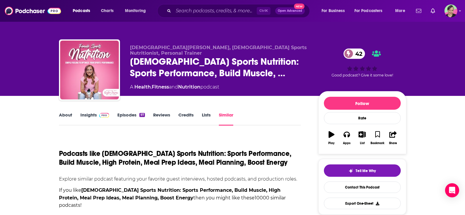
click at [90, 113] on link "Insights" at bounding box center [94, 119] width 29 height 14
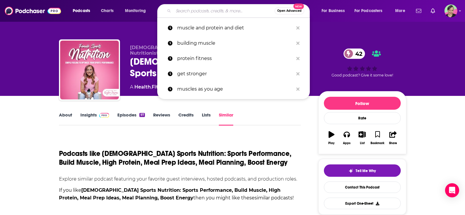
click at [211, 10] on input "Search podcasts, credits, & more..." at bounding box center [224, 10] width 101 height 9
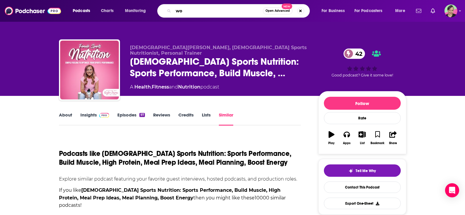
type input "w"
type input "glp-1 and diabetes and muscle"
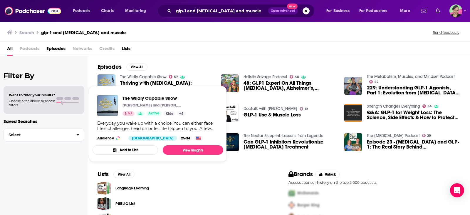
click at [147, 77] on link "The Wildly Capable Show" at bounding box center [143, 76] width 46 height 5
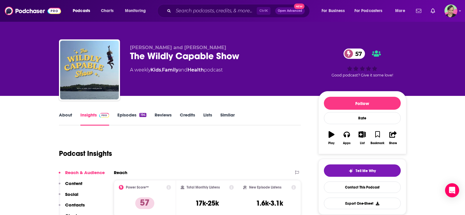
click at [67, 112] on link "About" at bounding box center [65, 119] width 13 height 14
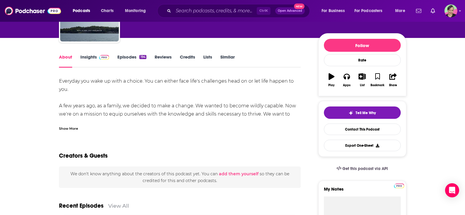
scroll to position [59, 0]
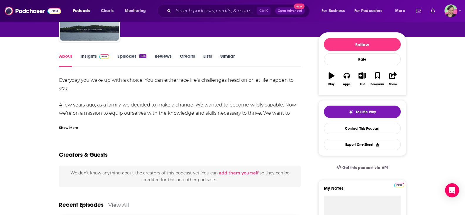
click at [69, 128] on div "Show More" at bounding box center [68, 127] width 19 height 6
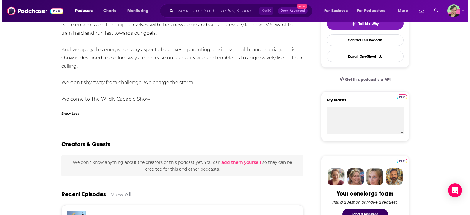
scroll to position [0, 0]
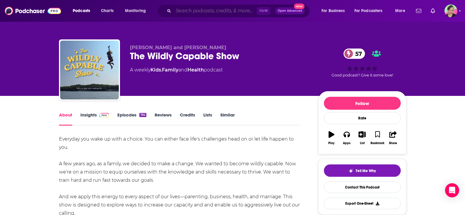
click at [201, 12] on input "Search podcasts, credits, & more..." at bounding box center [215, 10] width 83 height 9
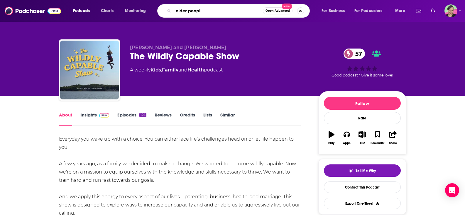
type input "older people"
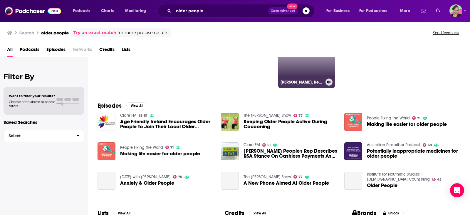
scroll to position [59, 0]
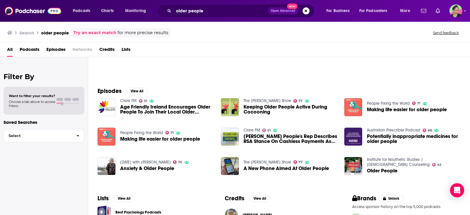
click at [261, 161] on link "The Pat Kenny Show" at bounding box center [267, 161] width 48 height 5
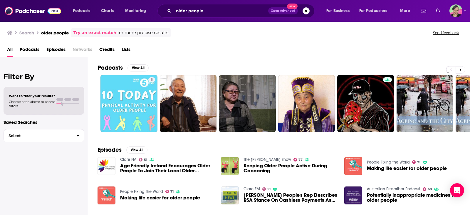
scroll to position [0, 167]
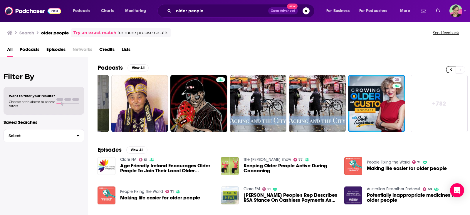
click at [442, 103] on link "+ 782" at bounding box center [439, 103] width 57 height 57
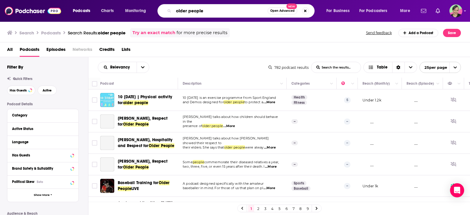
drag, startPoint x: 216, startPoint y: 10, endPoint x: 134, endPoint y: 5, distance: 83.0
click at [134, 5] on div "Podcasts Charts Monitoring older people Open Advanced New For Business For Podc…" at bounding box center [242, 11] width 347 height 14
type input "i"
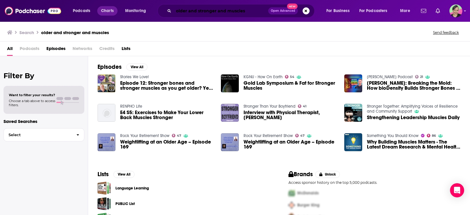
drag, startPoint x: 250, startPoint y: 10, endPoint x: 100, endPoint y: 14, distance: 150.1
click at [100, 14] on div "Podcasts Charts Monitoring older and stronger and muscles Open Advanced New For…" at bounding box center [242, 11] width 347 height 14
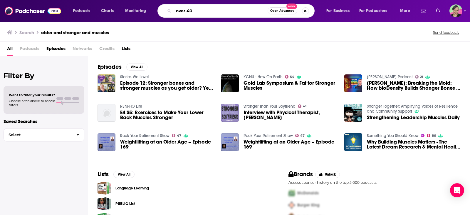
type input "over 40"
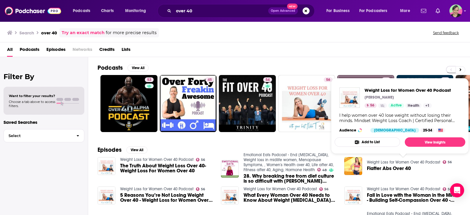
click at [391, 162] on link "Weight Loss for Women Over 40 Podcast" at bounding box center [403, 161] width 73 height 5
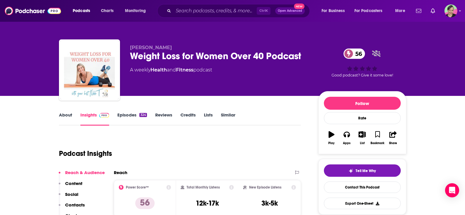
scroll to position [29, 0]
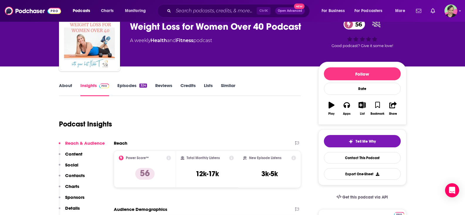
click at [64, 85] on link "About" at bounding box center [65, 90] width 13 height 14
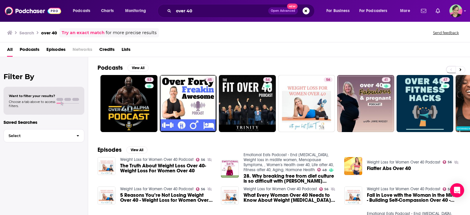
scroll to position [29, 0]
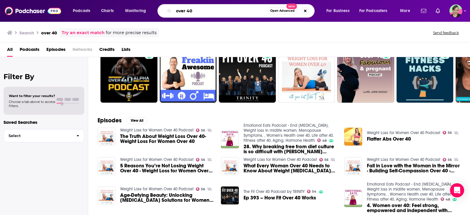
click at [202, 12] on input "over 40" at bounding box center [221, 10] width 94 height 9
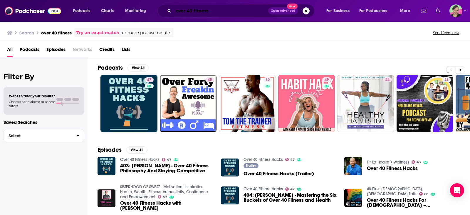
click at [218, 10] on input "over 40 fitness" at bounding box center [221, 10] width 95 height 9
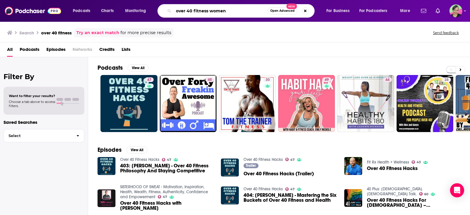
type input "over 40 fitness women"
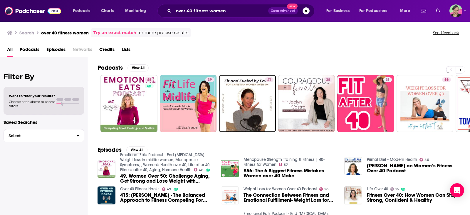
scroll to position [0, 167]
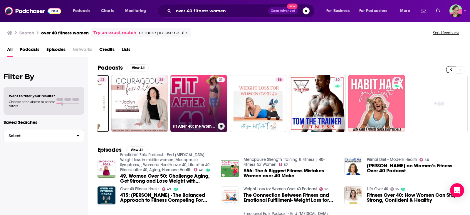
click at [186, 95] on link "31 Fit After 40: the Women’s Fitness & Health Revolution Podcast" at bounding box center [198, 103] width 57 height 57
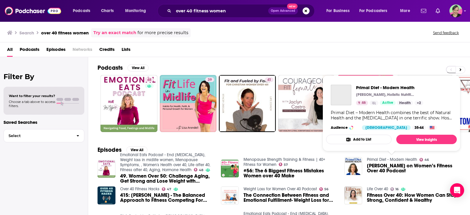
click at [394, 160] on link "Primal Diet - Modern Health" at bounding box center [392, 159] width 50 height 5
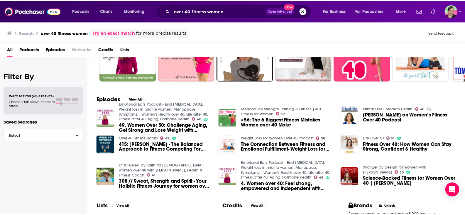
scroll to position [88, 0]
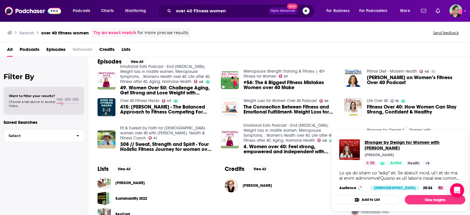
click at [376, 147] on span "Stronger by Design for Women with Michelle MacDonald" at bounding box center [412, 144] width 96 height 11
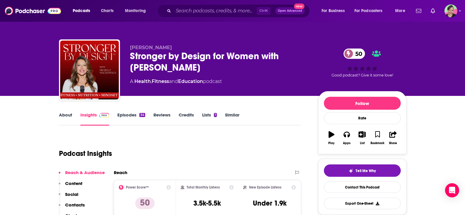
click at [66, 114] on link "About" at bounding box center [65, 119] width 13 height 14
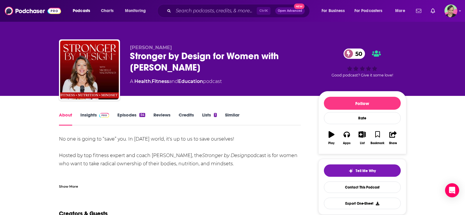
click at [90, 113] on link "Insights" at bounding box center [94, 119] width 29 height 14
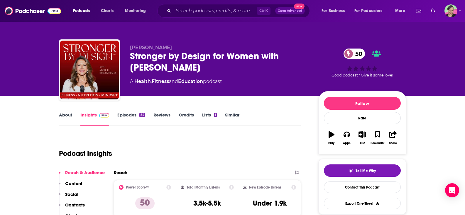
click at [134, 113] on link "Episodes 54" at bounding box center [131, 119] width 28 height 14
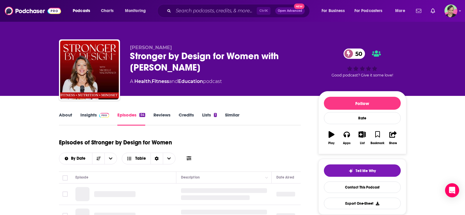
click at [234, 115] on link "Similar" at bounding box center [232, 119] width 14 height 14
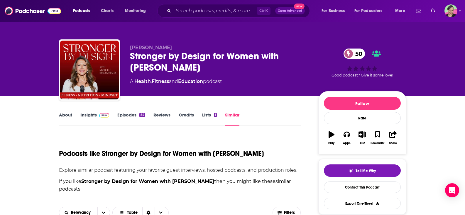
click at [128, 114] on link "Episodes 54" at bounding box center [131, 119] width 28 height 14
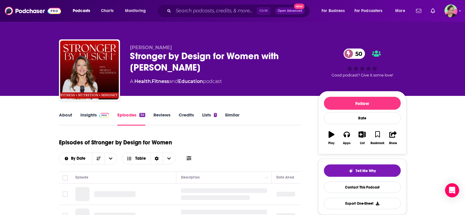
click at [189, 156] on icon at bounding box center [189, 158] width 5 height 4
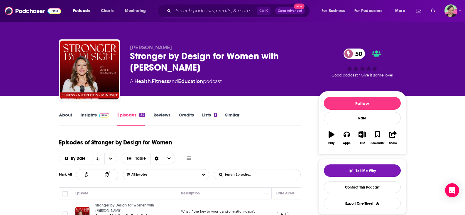
scroll to position [29, 0]
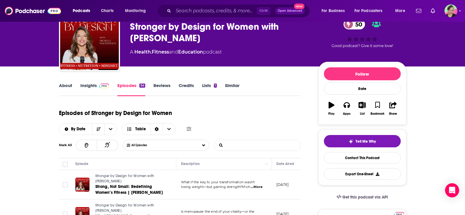
click at [257, 145] on input "List Search Input" at bounding box center [244, 145] width 61 height 11
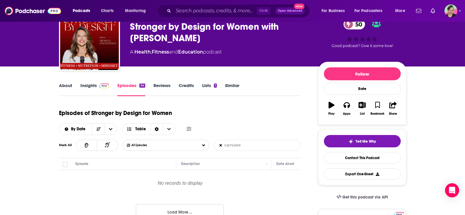
scroll to position [88, 0]
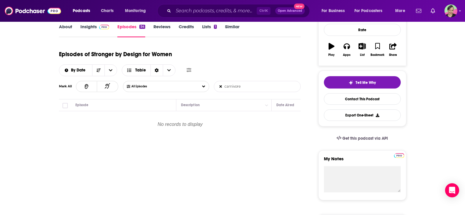
drag, startPoint x: 252, startPoint y: 89, endPoint x: 221, endPoint y: 91, distance: 30.9
click at [221, 91] on input "carnivore" at bounding box center [244, 86] width 61 height 11
type input "keto"
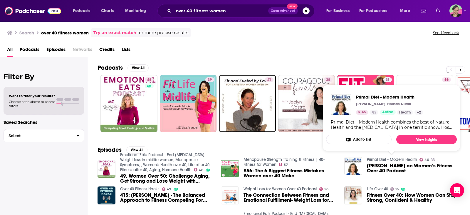
click at [393, 67] on div "Podcasts View All" at bounding box center [283, 69] width 372 height 11
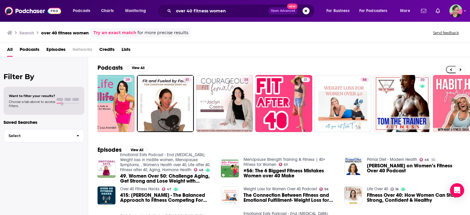
scroll to position [0, 167]
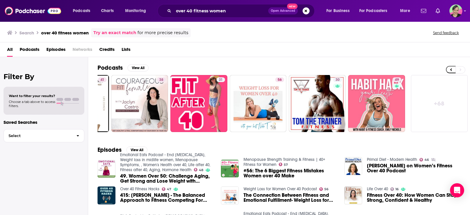
click at [436, 103] on link "+ 68" at bounding box center [439, 103] width 57 height 57
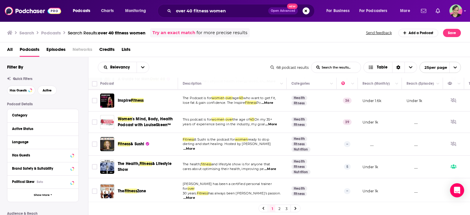
scroll to position [567, 0]
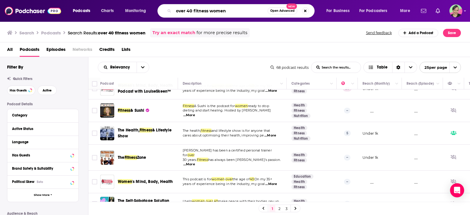
drag, startPoint x: 233, startPoint y: 12, endPoint x: 193, endPoint y: 11, distance: 40.5
click at [193, 11] on input "over 40 fitness women" at bounding box center [221, 10] width 94 height 9
type input "over 40 muscles"
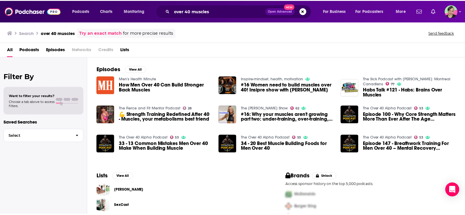
scroll to position [88, 0]
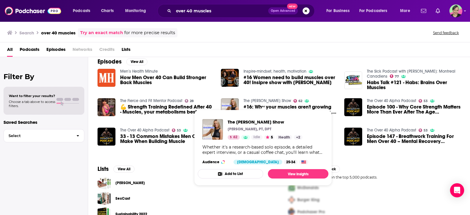
click at [270, 100] on link "The Dr. Shannon Show" at bounding box center [267, 100] width 48 height 5
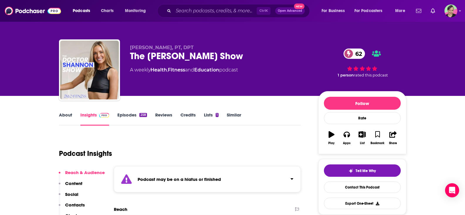
click at [238, 114] on link "Similar" at bounding box center [234, 119] width 14 height 14
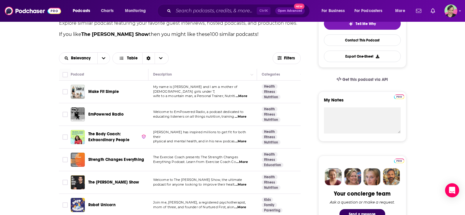
scroll to position [176, 0]
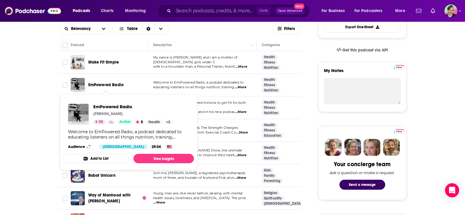
click at [108, 83] on span "EmPowered Radio" at bounding box center [106, 84] width 36 height 5
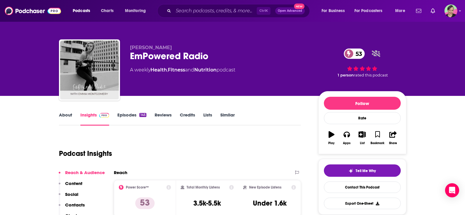
scroll to position [29, 0]
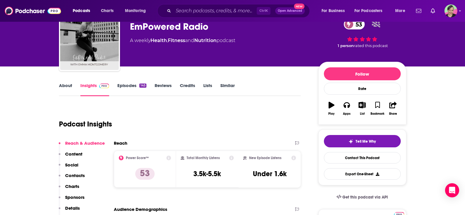
click at [67, 86] on link "About" at bounding box center [65, 90] width 13 height 14
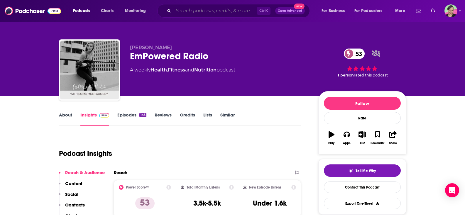
click at [221, 10] on input "Search podcasts, credits, & more..." at bounding box center [215, 10] width 83 height 9
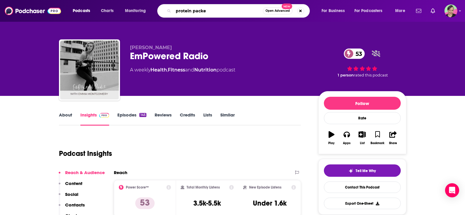
type input "protein packed"
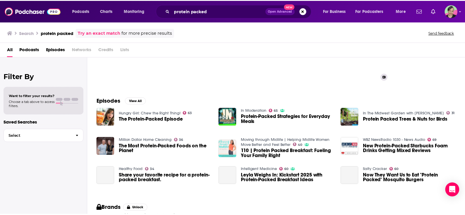
scroll to position [59, 0]
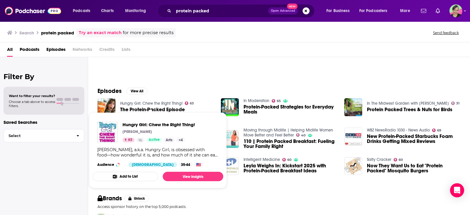
click at [145, 103] on link "Hungry Girl: Chew the Right Thing!" at bounding box center [151, 103] width 62 height 5
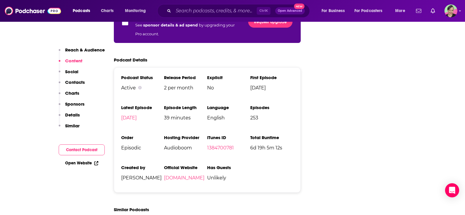
scroll to position [1057, 0]
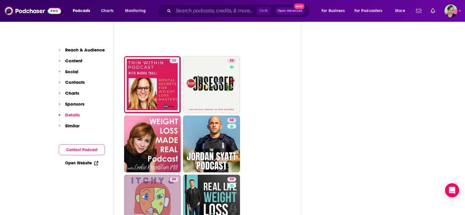
scroll to position [1380, 0]
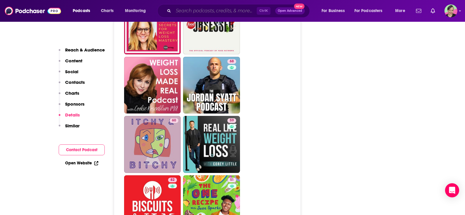
click at [208, 12] on input "Search podcasts, credits, & more..." at bounding box center [215, 10] width 83 height 9
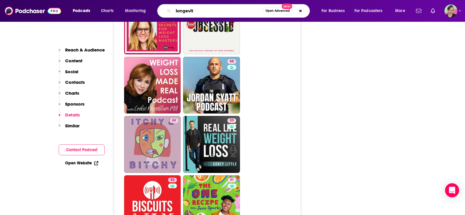
type input "longevity"
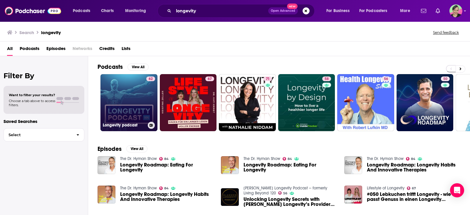
click at [130, 94] on link "62 Longevity podcast" at bounding box center [128, 102] width 57 height 57
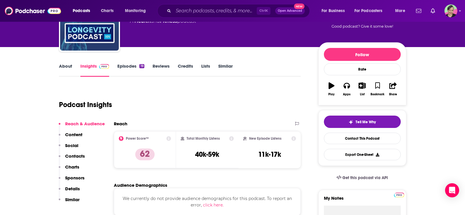
scroll to position [88, 0]
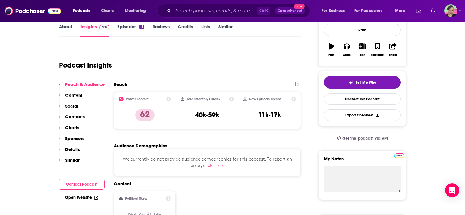
click at [68, 30] on link "About" at bounding box center [65, 31] width 13 height 14
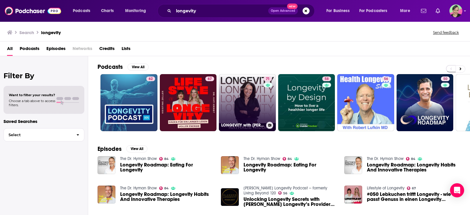
click at [244, 95] on link "71 LONGEVITY with Nathalie Niddam" at bounding box center [247, 102] width 57 height 57
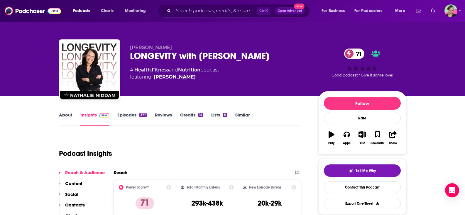
click at [67, 117] on link "About" at bounding box center [65, 119] width 13 height 14
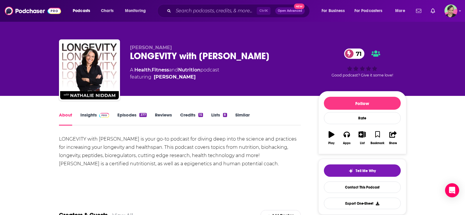
drag, startPoint x: 125, startPoint y: 114, endPoint x: 468, endPoint y: 176, distance: 348.6
click at [125, 114] on link "Episodes 377" at bounding box center [131, 119] width 29 height 14
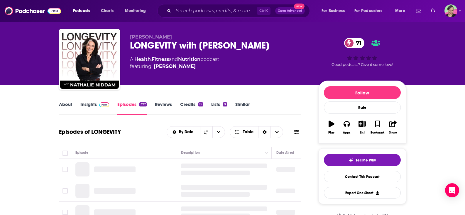
scroll to position [59, 0]
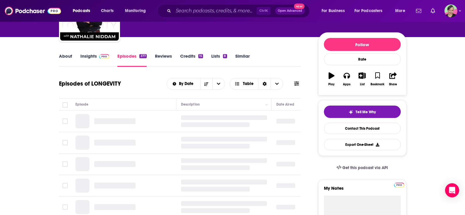
click at [296, 85] on icon at bounding box center [297, 83] width 5 height 4
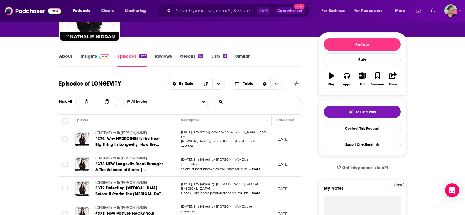
click at [253, 101] on input "List Search Input" at bounding box center [244, 101] width 61 height 11
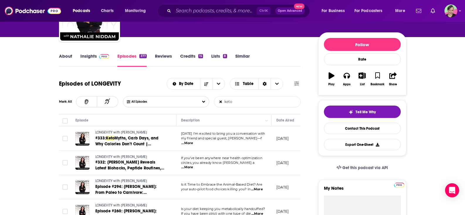
drag, startPoint x: 243, startPoint y: 102, endPoint x: 201, endPoint y: 94, distance: 42.8
click at [200, 96] on div "All Episodes keto List Search Input Search Episodes..." at bounding box center [212, 101] width 178 height 11
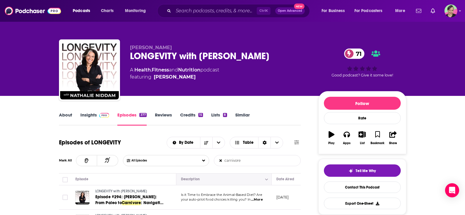
scroll to position [88, 0]
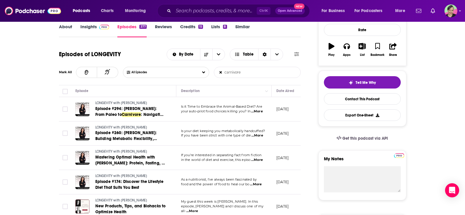
drag, startPoint x: 249, startPoint y: 71, endPoint x: 201, endPoint y: 70, distance: 47.9
click at [201, 70] on div "All Episodes carnivore List Search Input Search Episodes..." at bounding box center [212, 72] width 178 height 11
type input "keto"
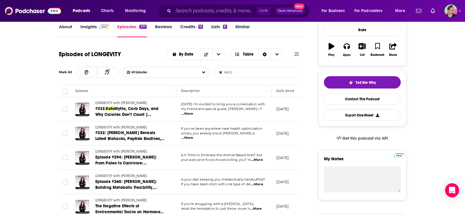
click at [193, 111] on span "...More" at bounding box center [187, 113] width 12 height 5
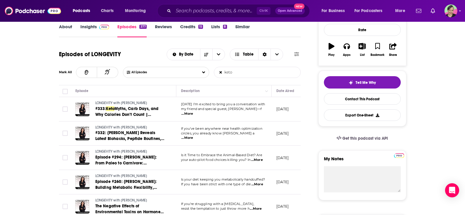
scroll to position [0, 0]
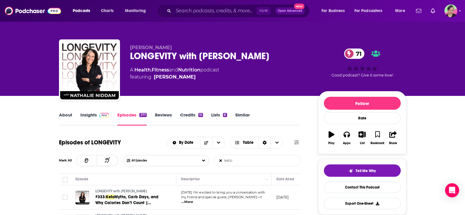
drag, startPoint x: 131, startPoint y: 58, endPoint x: 276, endPoint y: 58, distance: 145.7
click at [276, 58] on div "LONGEVITY with Nathalie Niddam 71" at bounding box center [219, 55] width 179 height 11
copy h2 "LONGEVITY with Nathalie Niddam"
click at [68, 113] on link "About" at bounding box center [65, 119] width 13 height 14
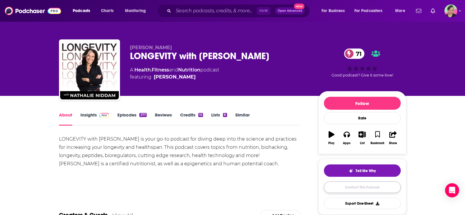
click at [355, 187] on link "Contact This Podcast" at bounding box center [362, 186] width 77 height 11
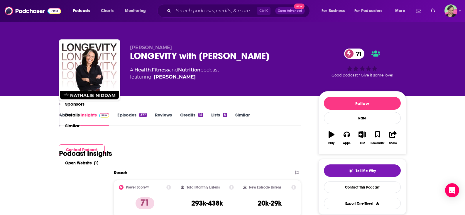
scroll to position [585, 0]
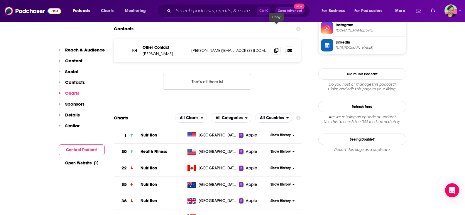
click at [278, 48] on icon at bounding box center [277, 50] width 4 height 5
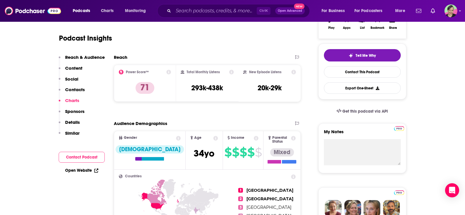
scroll to position [0, 0]
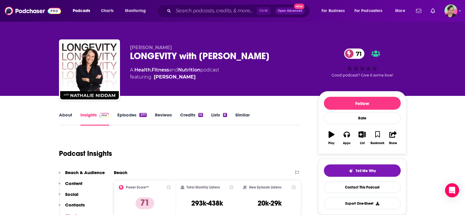
click at [243, 112] on link "Similar" at bounding box center [243, 119] width 14 height 14
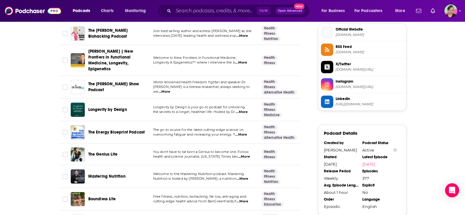
scroll to position [587, 0]
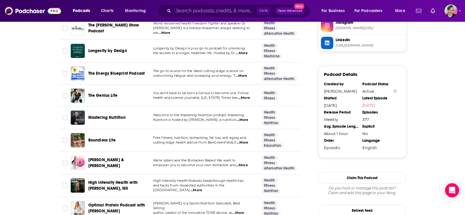
click at [130, 73] on span "The Energy Blueprint Podcast" at bounding box center [116, 73] width 57 height 5
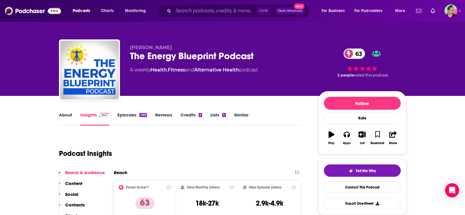
click at [64, 114] on link "About" at bounding box center [65, 119] width 13 height 14
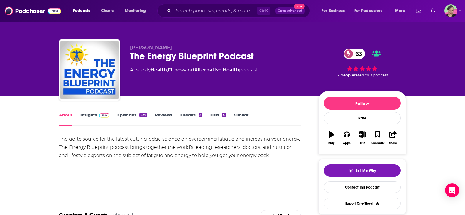
click at [125, 115] on link "Episodes 469" at bounding box center [131, 119] width 29 height 14
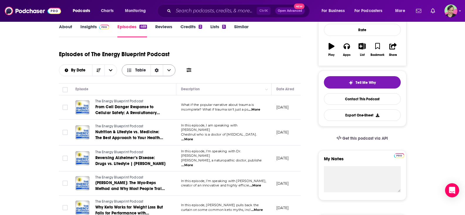
scroll to position [59, 0]
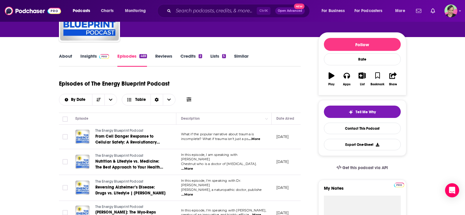
click at [189, 97] on icon at bounding box center [189, 99] width 5 height 5
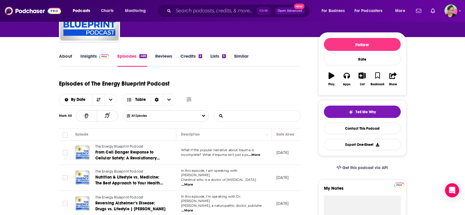
click at [268, 115] on input "List Search Input" at bounding box center [244, 115] width 61 height 11
type input "carn"
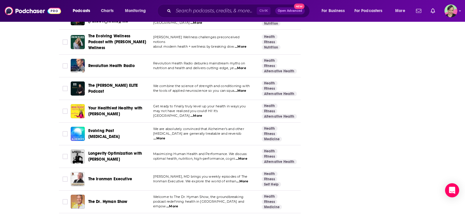
scroll to position [852, 0]
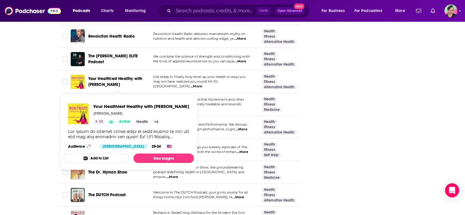
click at [113, 80] on span "Your Healthiest Healthy with Samantha Harris" at bounding box center [115, 81] width 54 height 11
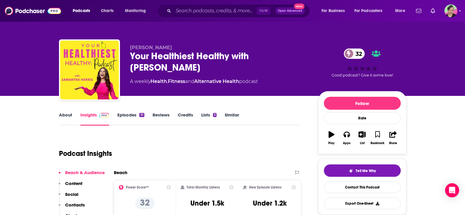
scroll to position [29, 0]
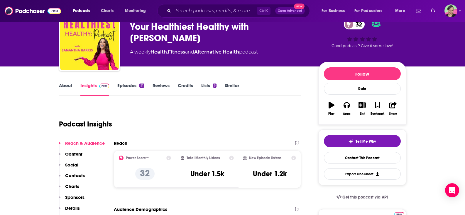
click at [65, 83] on link "About" at bounding box center [65, 90] width 13 height 14
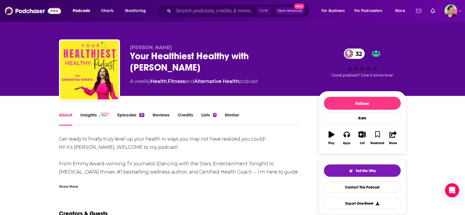
click at [123, 114] on link "Episodes 51" at bounding box center [130, 119] width 27 height 14
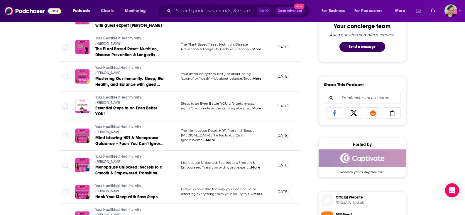
scroll to position [29, 0]
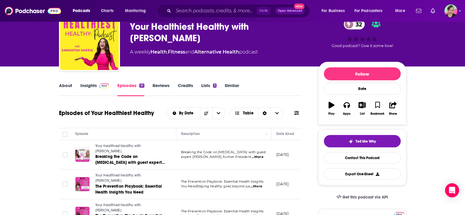
click at [87, 85] on link "Insights" at bounding box center [94, 90] width 29 height 14
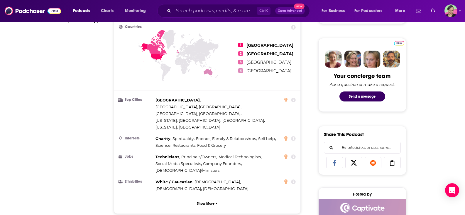
scroll to position [88, 0]
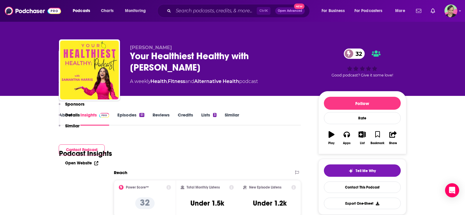
scroll to position [147, 0]
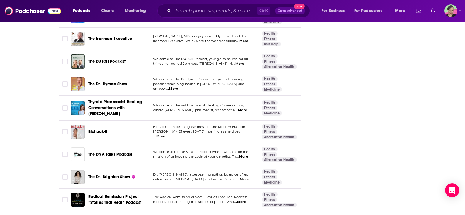
scroll to position [1057, 0]
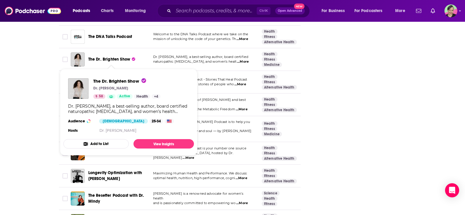
click at [112, 59] on span "The Dr. Brighten Show" at bounding box center [109, 59] width 42 height 5
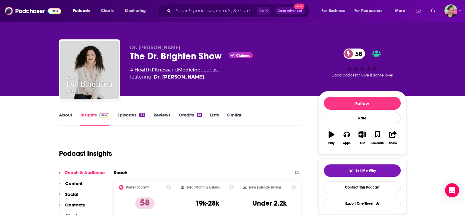
click at [69, 115] on link "About" at bounding box center [65, 119] width 13 height 14
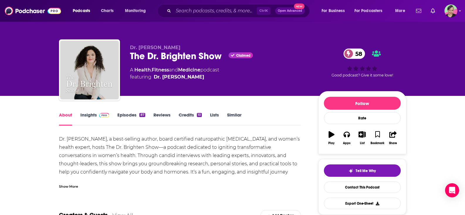
scroll to position [29, 0]
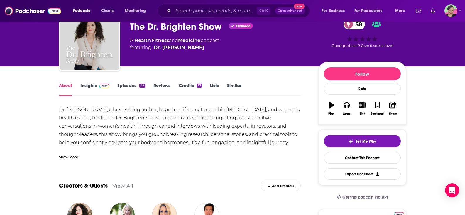
click at [65, 157] on div "Show More" at bounding box center [68, 157] width 19 height 6
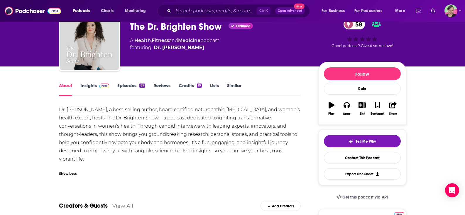
click at [123, 85] on link "Episodes 87" at bounding box center [131, 90] width 28 height 14
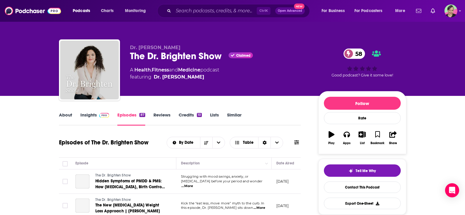
scroll to position [29, 0]
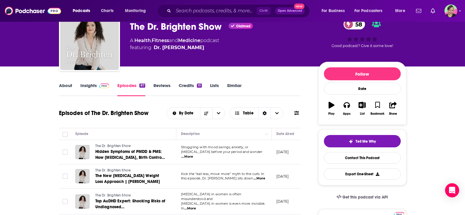
click at [297, 114] on icon at bounding box center [297, 112] width 5 height 5
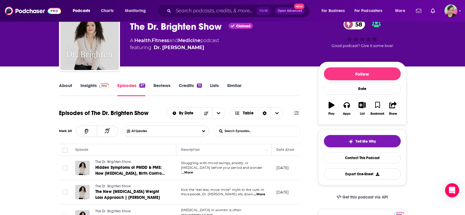
click at [239, 131] on input "List Search Input" at bounding box center [244, 131] width 61 height 11
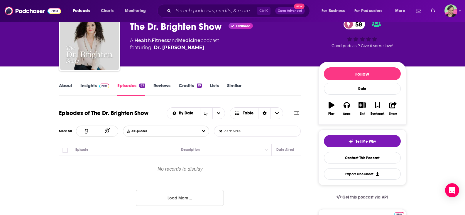
type input "carnivore"
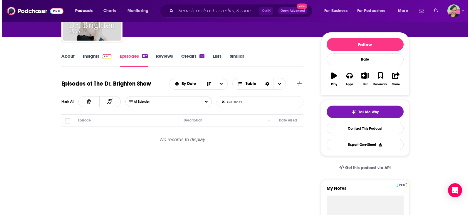
scroll to position [0, 0]
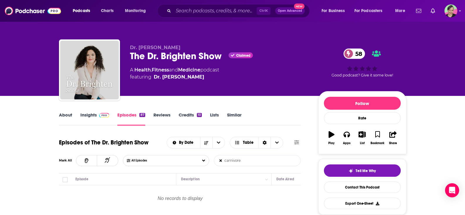
drag, startPoint x: 130, startPoint y: 48, endPoint x: 183, endPoint y: 46, distance: 52.6
click at [183, 46] on p "Dr. Jolene Brighten" at bounding box center [219, 48] width 179 height 6
copy span "Dr. Jolene Brighten"
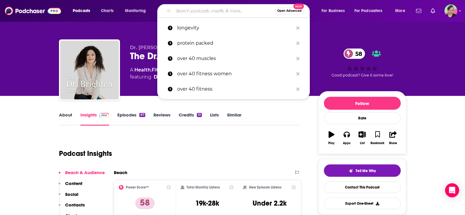
click at [218, 9] on input "Search podcasts, credits, & more..." at bounding box center [224, 10] width 101 height 9
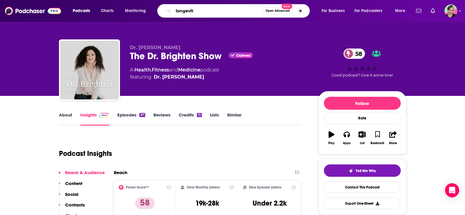
type input "longevity"
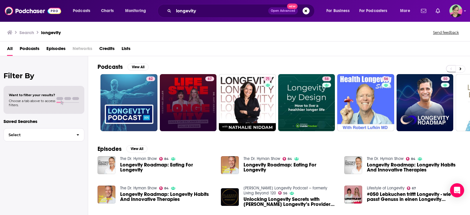
click at [193, 96] on link "67" at bounding box center [188, 102] width 57 height 57
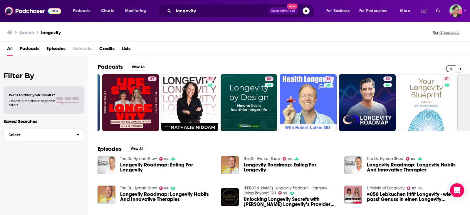
scroll to position [0, 167]
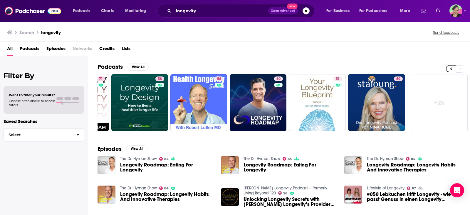
click at [439, 103] on link "+ 2k" at bounding box center [439, 102] width 57 height 57
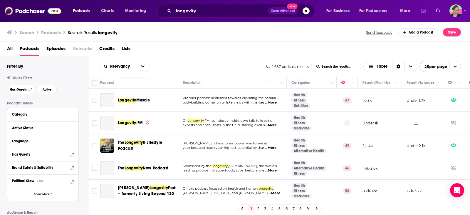
scroll to position [323, 0]
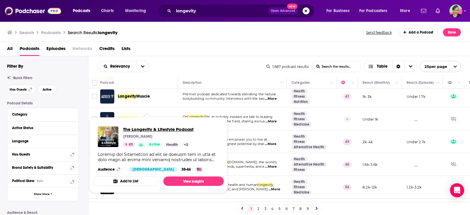
click at [157, 130] on span "The Longevity & Lifestyle Podcast" at bounding box center [158, 129] width 70 height 6
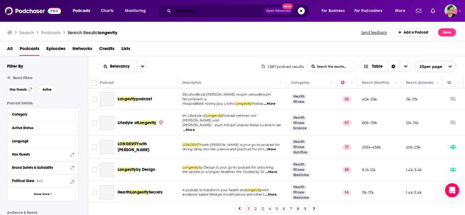
click at [151, 8] on div "Podcasts Charts Monitoring longevity Open Advanced New For Business For Podcast…" at bounding box center [240, 11] width 342 height 14
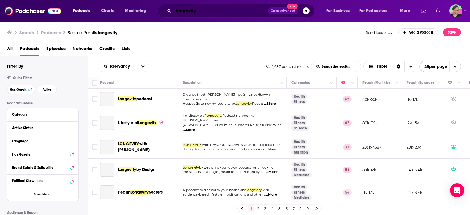
scroll to position [462, 0]
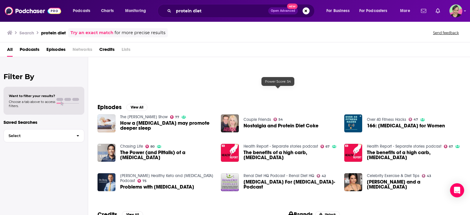
scroll to position [88, 0]
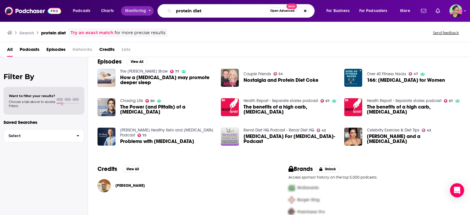
click at [153, 9] on div "Podcasts Charts Monitoring protein diet Open Advanced New For Business For Podc…" at bounding box center [242, 11] width 347 height 14
type input "high-protein"
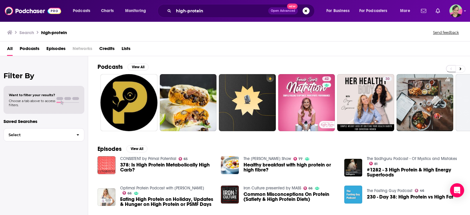
scroll to position [0, 69]
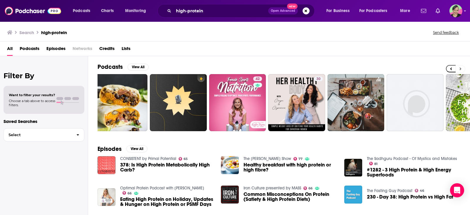
click at [458, 67] on button at bounding box center [460, 68] width 10 height 7
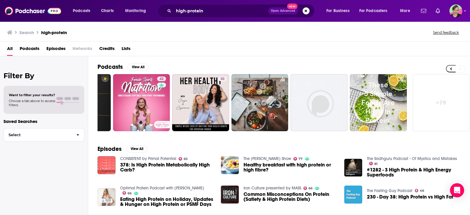
scroll to position [0, 167]
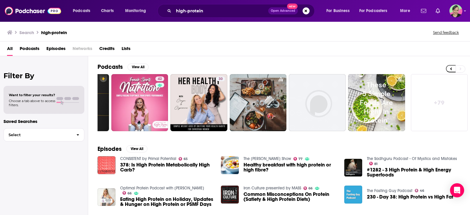
click at [441, 102] on link "+ 79" at bounding box center [439, 102] width 57 height 57
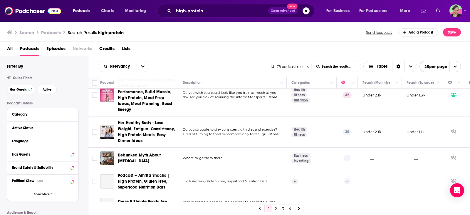
scroll to position [88, 0]
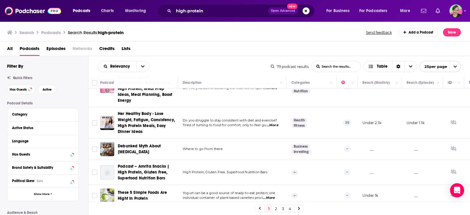
click at [226, 40] on div "Search Podcasts Search Results: high-protein Send feedback Add a Podcast Save" at bounding box center [235, 31] width 470 height 20
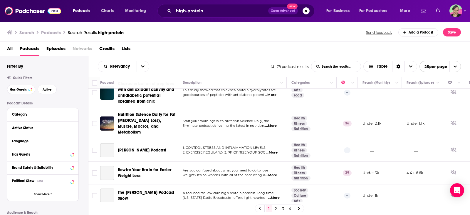
scroll to position [495, 0]
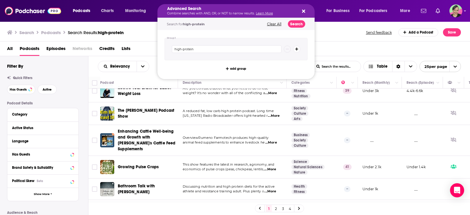
drag, startPoint x: 211, startPoint y: 9, endPoint x: 152, endPoint y: 4, distance: 58.9
click at [140, 21] on div "Podcasts Charts Monitoring Advanced Search Combine searches with AND, OR, or NO…" at bounding box center [235, 11] width 470 height 22
drag, startPoint x: 178, startPoint y: 45, endPoint x: 160, endPoint y: 45, distance: 18.2
click at [160, 45] on div "Group 1 high-protein add group" at bounding box center [235, 54] width 157 height 49
type input "diet"
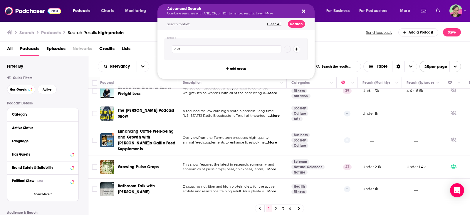
click at [127, 108] on span "The Kim Brixton Podcast Show" at bounding box center [146, 113] width 56 height 11
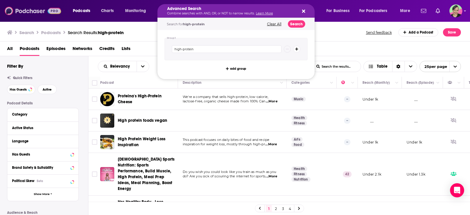
click at [28, 11] on img at bounding box center [33, 10] width 56 height 11
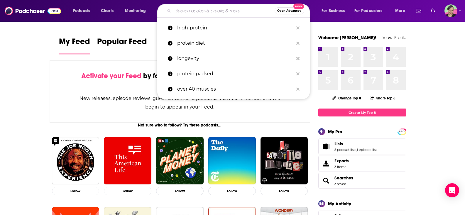
click at [218, 10] on input "Search podcasts, credits, & more..." at bounding box center [224, 10] width 101 height 9
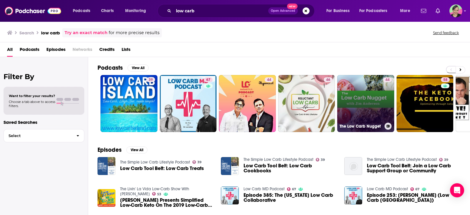
scroll to position [29, 0]
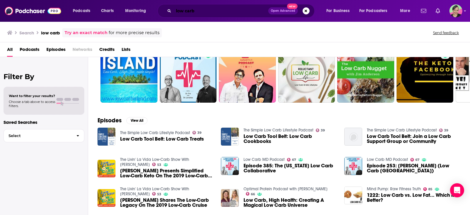
click at [158, 7] on div "low carb Open Advanced New" at bounding box center [235, 11] width 157 height 14
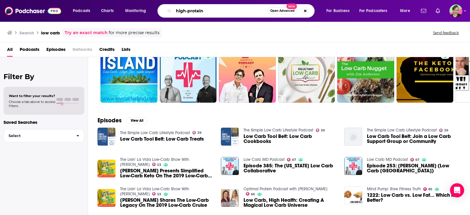
type input "high-protein"
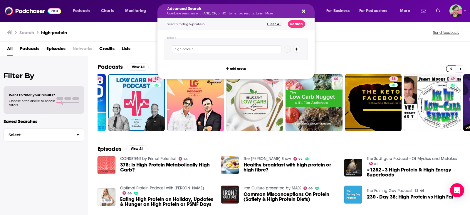
drag, startPoint x: 213, startPoint y: 11, endPoint x: 152, endPoint y: 12, distance: 61.4
click at [204, 48] on input "high-protein" at bounding box center [227, 49] width 110 height 8
drag, startPoint x: 167, startPoint y: 46, endPoint x: 162, endPoint y: 46, distance: 5.0
click at [162, 46] on div "Group 1 high-protein add group" at bounding box center [235, 54] width 157 height 49
type input "p"
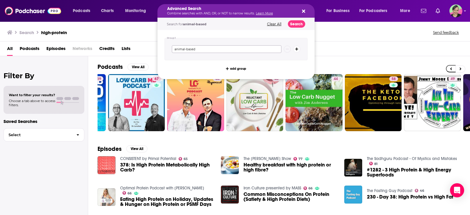
type input "animal-based"
click at [297, 26] on button "Search" at bounding box center [296, 23] width 17 height 7
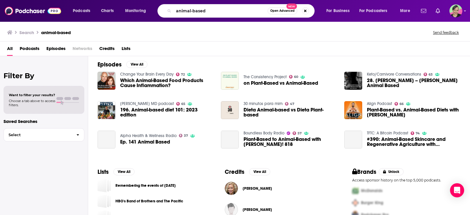
scroll to position [88, 0]
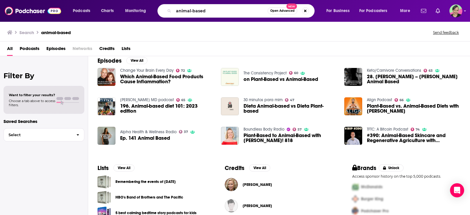
drag, startPoint x: 0, startPoint y: 209, endPoint x: 4, endPoint y: 208, distance: 4.3
click at [0, 208] on div "Filter By Want to filter your results? Choose a tab above to access filters. Sa…" at bounding box center [44, 163] width 88 height 215
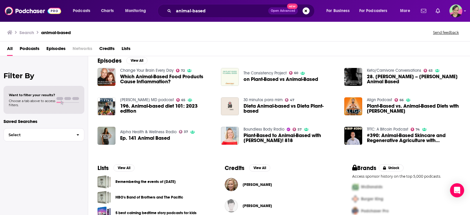
scroll to position [117, 0]
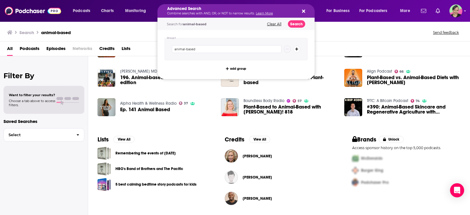
drag, startPoint x: 213, startPoint y: 11, endPoint x: 162, endPoint y: 11, distance: 51.4
click at [80, 12] on span "Podcasts" at bounding box center [81, 11] width 17 height 8
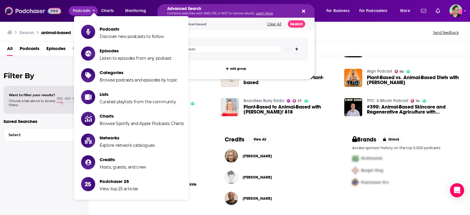
click at [46, 9] on img at bounding box center [33, 10] width 56 height 11
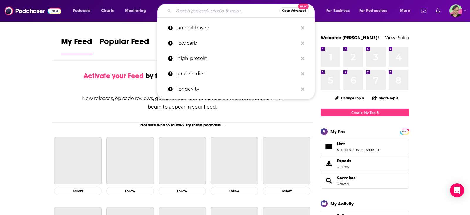
click at [203, 12] on input "Search podcasts, credits, & more..." at bounding box center [227, 10] width 106 height 9
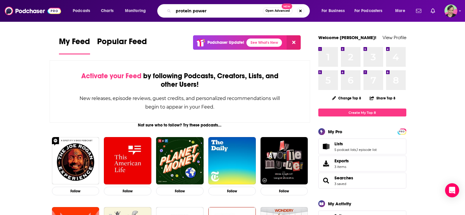
type input "protein power"
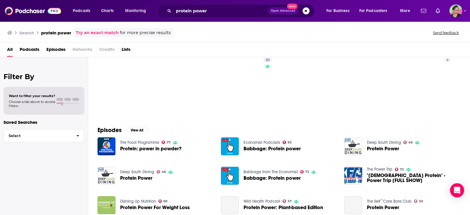
scroll to position [59, 0]
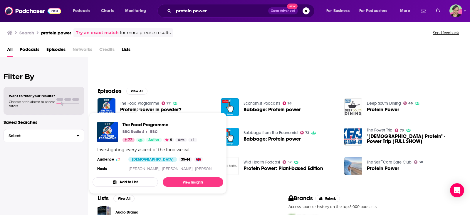
click at [137, 102] on link "The Food Programme" at bounding box center [139, 103] width 39 height 5
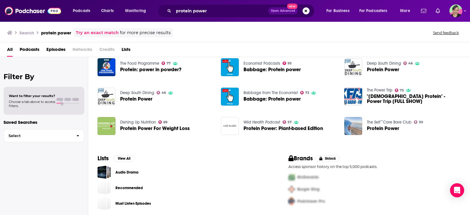
scroll to position [100, 0]
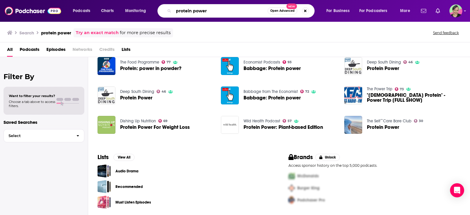
click at [174, 9] on input "protein power" at bounding box center [221, 10] width 94 height 9
type input "eat protein"
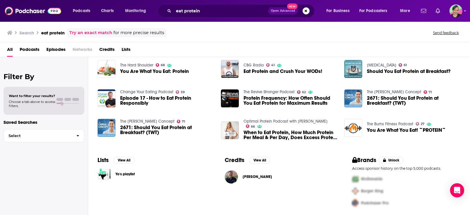
scroll to position [68, 0]
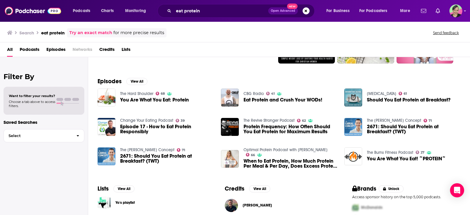
click at [136, 92] on link "The Hard Shoulder" at bounding box center [136, 93] width 33 height 5
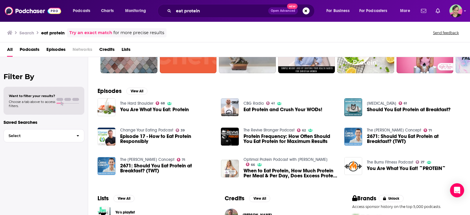
scroll to position [88, 0]
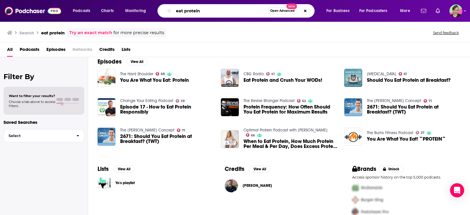
drag, startPoint x: 210, startPoint y: 11, endPoint x: 162, endPoint y: 10, distance: 47.9
click at [162, 10] on div "eat protein Open Advanced New" at bounding box center [235, 11] width 157 height 14
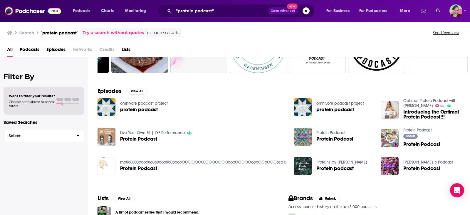
scroll to position [88, 0]
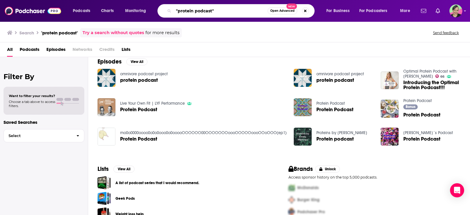
drag, startPoint x: 204, startPoint y: 10, endPoint x: 194, endPoint y: 11, distance: 10.0
click at [194, 11] on input ""protein podcast"" at bounding box center [221, 10] width 94 height 9
type input """
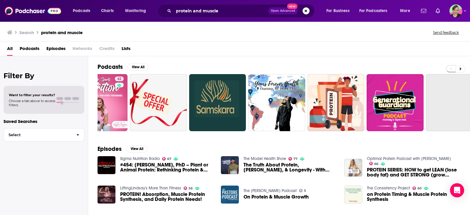
scroll to position [0, 167]
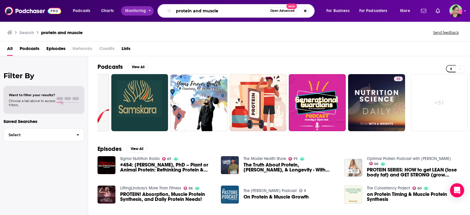
drag, startPoint x: 141, startPoint y: 8, endPoint x: 132, endPoint y: 12, distance: 10.0
click at [135, 10] on div "Podcasts Charts Monitoring protein and muscle Open Advanced New For Business Fo…" at bounding box center [242, 11] width 347 height 14
type input "b"
type input "muscle nutrition"
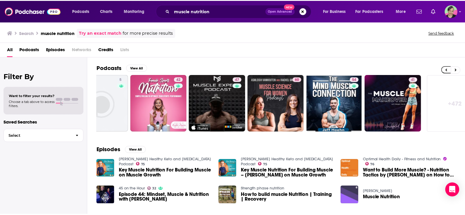
scroll to position [0, 167]
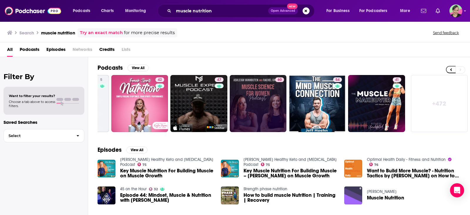
click at [265, 97] on link "60" at bounding box center [258, 103] width 57 height 57
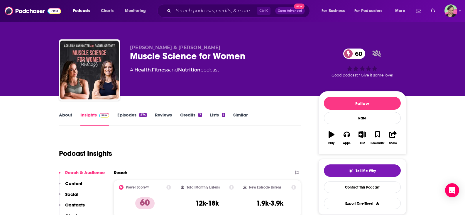
click at [70, 112] on div "About Insights Episodes 574 Reviews Credits 7 Lists 1 Similar" at bounding box center [180, 118] width 242 height 14
click at [67, 115] on link "About" at bounding box center [65, 119] width 13 height 14
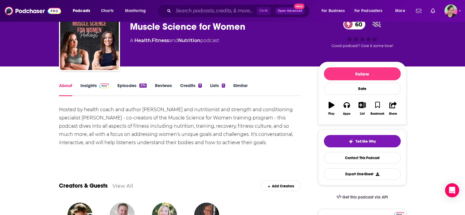
scroll to position [176, 0]
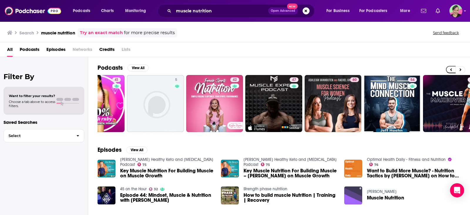
scroll to position [0, 167]
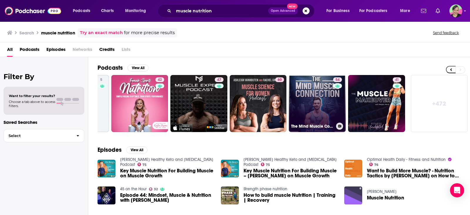
click at [321, 90] on link "54 The Mind Muscle Connection" at bounding box center [317, 103] width 57 height 57
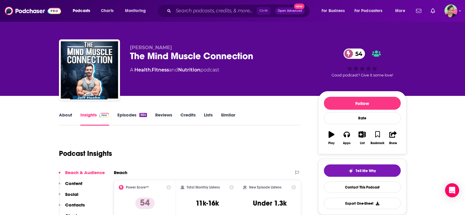
click at [70, 115] on link "About" at bounding box center [65, 119] width 13 height 14
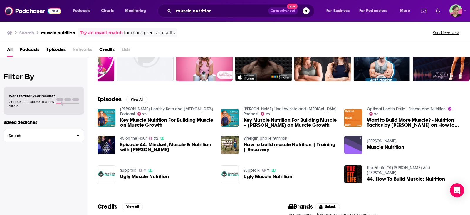
scroll to position [29, 0]
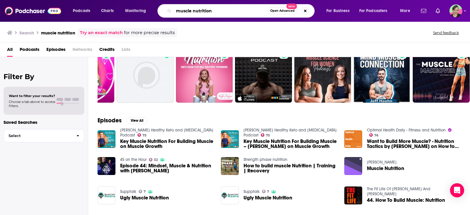
drag, startPoint x: 213, startPoint y: 12, endPoint x: 164, endPoint y: 10, distance: 49.1
click at [164, 10] on div "muscle nutrition Open Advanced New" at bounding box center [235, 11] width 157 height 14
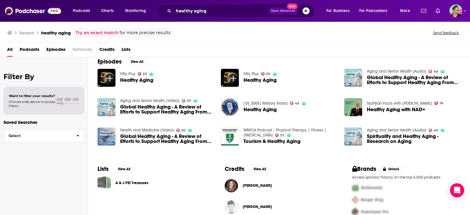
scroll to position [117, 0]
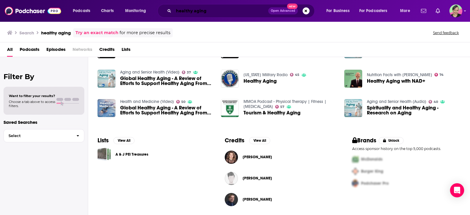
drag, startPoint x: 206, startPoint y: 7, endPoint x: 164, endPoint y: 4, distance: 42.1
click at [164, 4] on div "healthy aging Open Advanced New" at bounding box center [235, 11] width 157 height 14
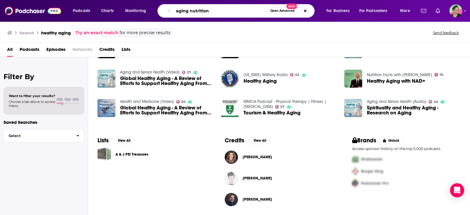
type input "aging nutrition"
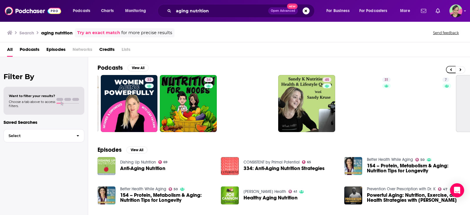
scroll to position [0, 167]
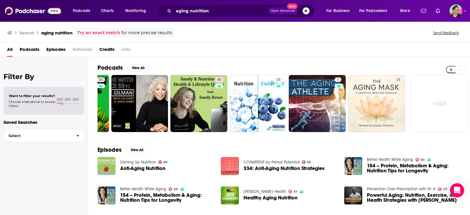
click at [443, 103] on link "+ 204" at bounding box center [439, 103] width 57 height 57
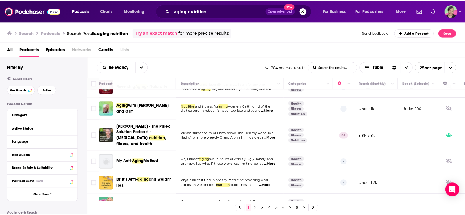
scroll to position [271, 0]
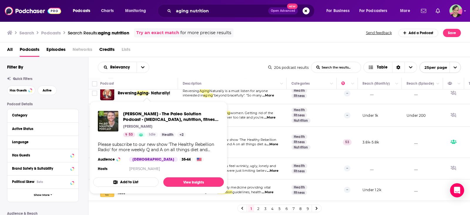
click at [139, 137] on div "Robb Wolf - The Paleo Solution Podcast - Paleo diet, nutrition, fitness, and he…" at bounding box center [158, 141] width 131 height 71
click at [148, 119] on span "Robb Wolf - The Paleo Solution Podcast - Paleo diet, nutrition, fitness, and he…" at bounding box center [171, 116] width 96 height 11
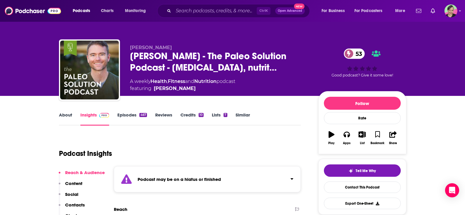
click at [208, 5] on div "Ctrl K Open Advanced New" at bounding box center [233, 11] width 153 height 14
click at [210, 9] on input "Search podcasts, credits, & more..." at bounding box center [215, 10] width 83 height 9
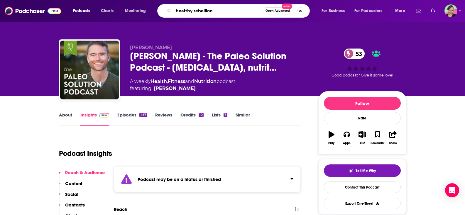
type input "healthy rebellionb"
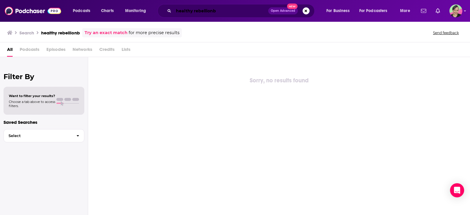
click at [229, 10] on input "healthy rebellionb" at bounding box center [221, 10] width 95 height 9
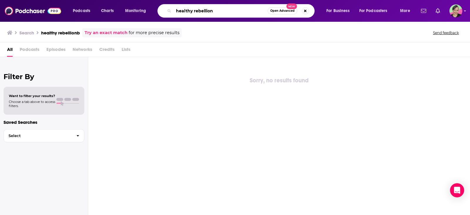
type input "healthy rebellion"
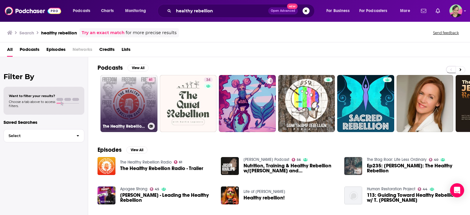
click at [137, 88] on link "61 The Healthy Rebellion Radio" at bounding box center [128, 103] width 57 height 57
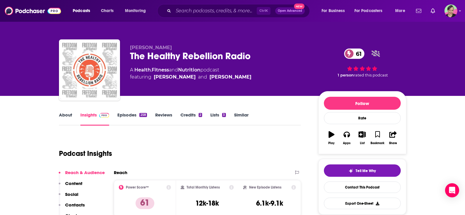
click at [66, 116] on link "About" at bounding box center [65, 119] width 13 height 14
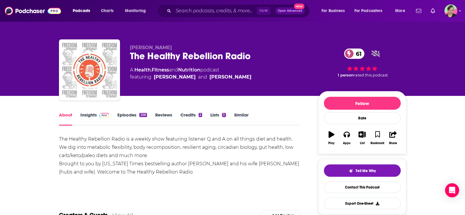
click at [89, 114] on link "Insights" at bounding box center [94, 119] width 29 height 14
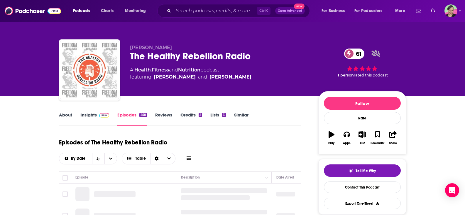
scroll to position [59, 0]
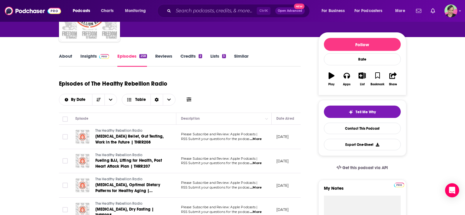
click at [190, 98] on icon at bounding box center [189, 99] width 5 height 5
click at [188, 100] on icon at bounding box center [189, 99] width 5 height 5
click at [187, 101] on icon at bounding box center [189, 99] width 5 height 5
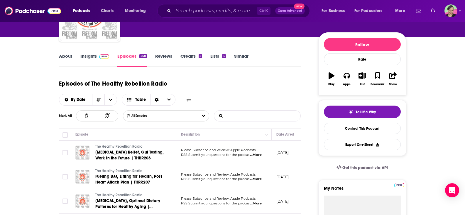
click at [251, 114] on input "List Search Input" at bounding box center [244, 115] width 61 height 11
type input "carnivore"
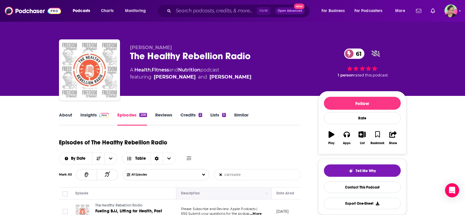
scroll to position [88, 0]
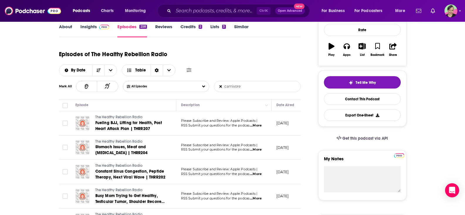
click at [260, 124] on span "...More" at bounding box center [256, 125] width 12 height 5
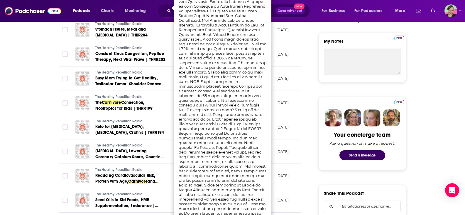
scroll to position [59, 0]
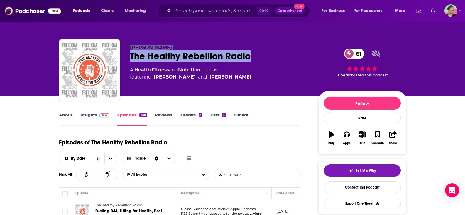
drag, startPoint x: 251, startPoint y: 58, endPoint x: 129, endPoint y: 47, distance: 122.1
click at [129, 47] on div "Robb Wolf The Healthy Rebellion Radio 61 A Health , Fitness and Nutrition podca…" at bounding box center [233, 70] width 348 height 63
copy div "Robb Wolf The Healthy Rebellion Radio"
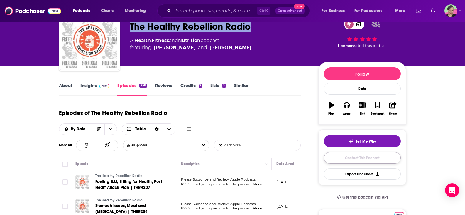
click at [361, 157] on link "Contact This Podcast" at bounding box center [362, 157] width 77 height 11
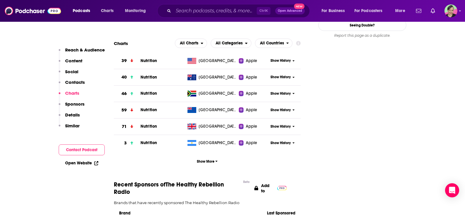
scroll to position [529, 0]
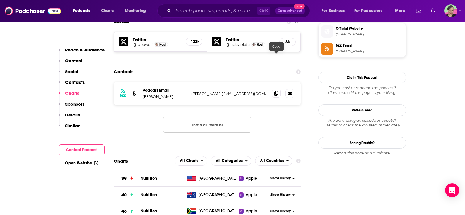
click at [278, 91] on icon at bounding box center [277, 93] width 4 height 5
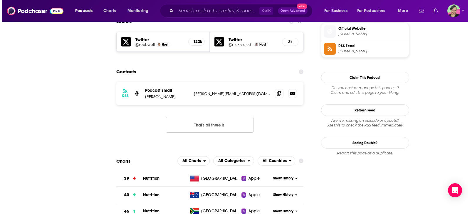
scroll to position [0, 0]
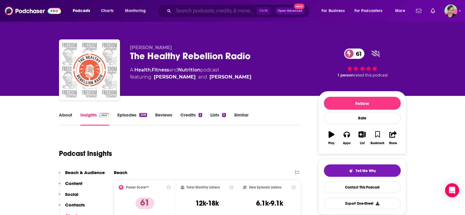
click at [221, 12] on input "Search podcasts, credits, & more..." at bounding box center [215, 10] width 83 height 9
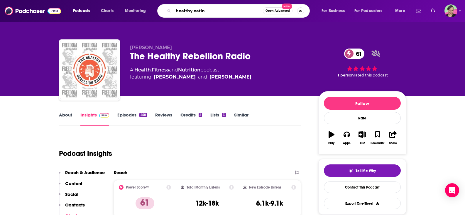
type input "healthy eating"
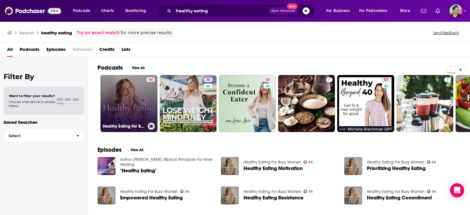
click at [132, 90] on link "54 Healthy Eating For Busy Women" at bounding box center [128, 103] width 57 height 57
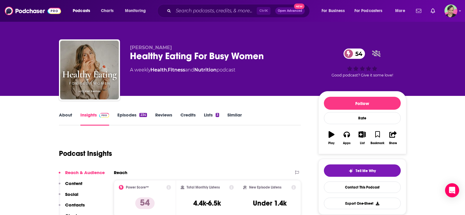
click at [65, 112] on link "About" at bounding box center [65, 119] width 13 height 14
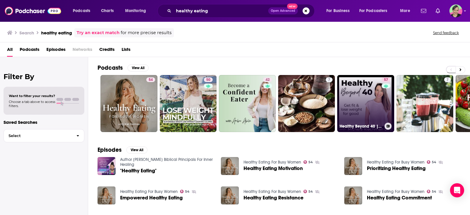
click at [356, 97] on link "57 Healthy Beyond 40 | Lose Weight, Healthier Habits, Healthy Eating, More Ener…" at bounding box center [365, 103] width 57 height 57
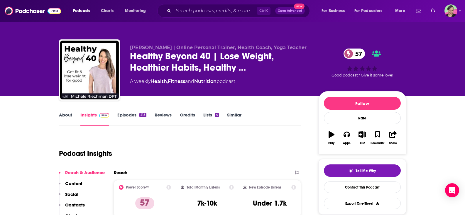
click at [236, 115] on link "Similar" at bounding box center [234, 119] width 14 height 14
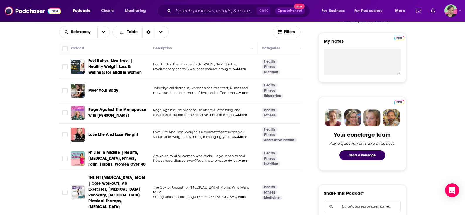
scroll to position [235, 0]
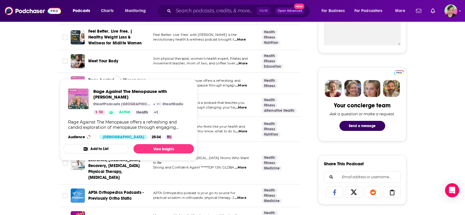
click at [112, 78] on span "Rage Against The Menopause with Patrina Jones" at bounding box center [117, 83] width 58 height 11
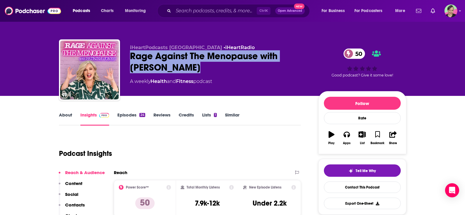
drag, startPoint x: 194, startPoint y: 68, endPoint x: 134, endPoint y: 61, distance: 60.3
click at [132, 59] on div "Rage Against The Menopause with Patrina Jones 50" at bounding box center [219, 61] width 179 height 23
